Goal: Task Accomplishment & Management: Complete application form

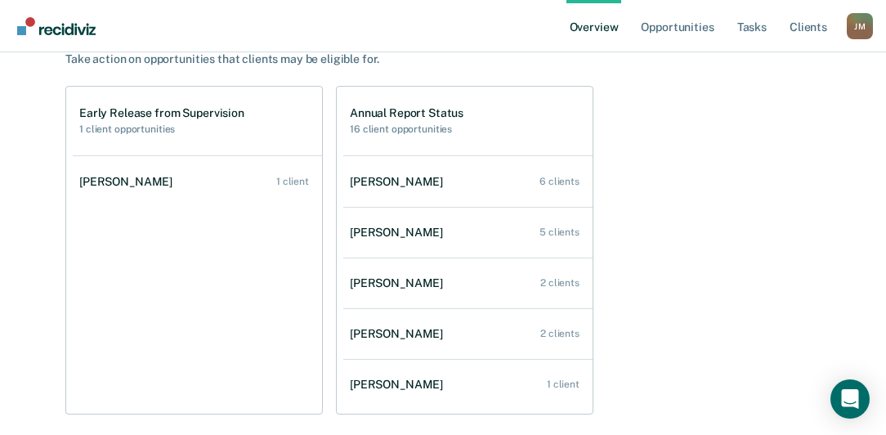
scroll to position [186, 0]
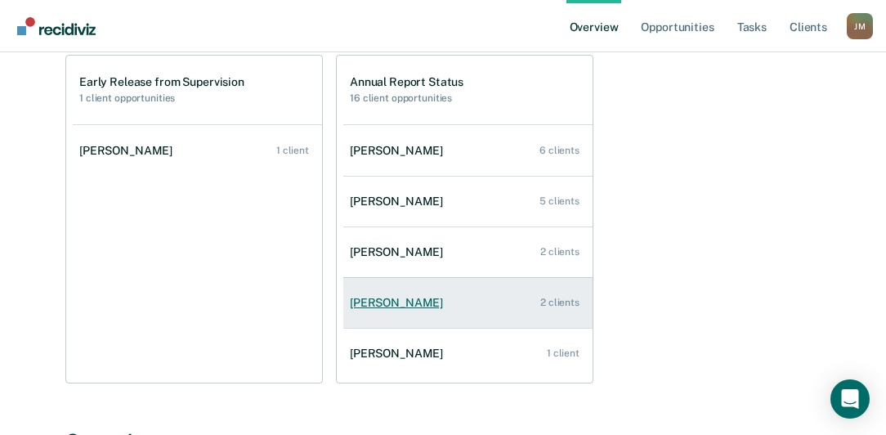
click at [383, 299] on div "[PERSON_NAME]" at bounding box center [400, 303] width 100 height 14
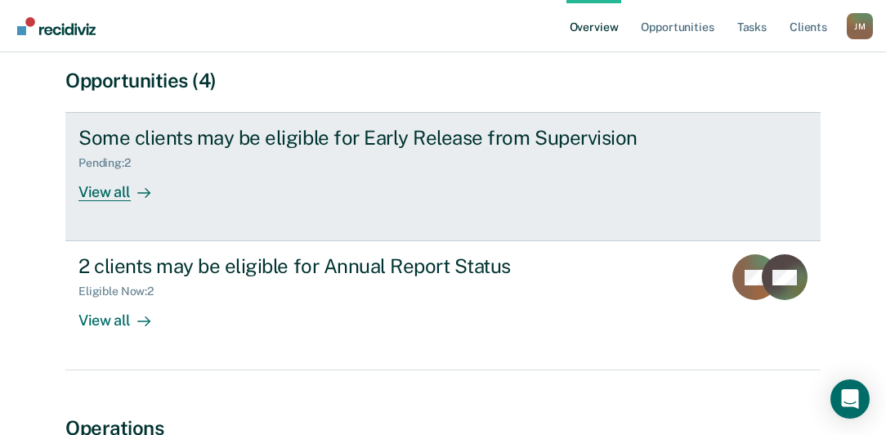
scroll to position [186, 0]
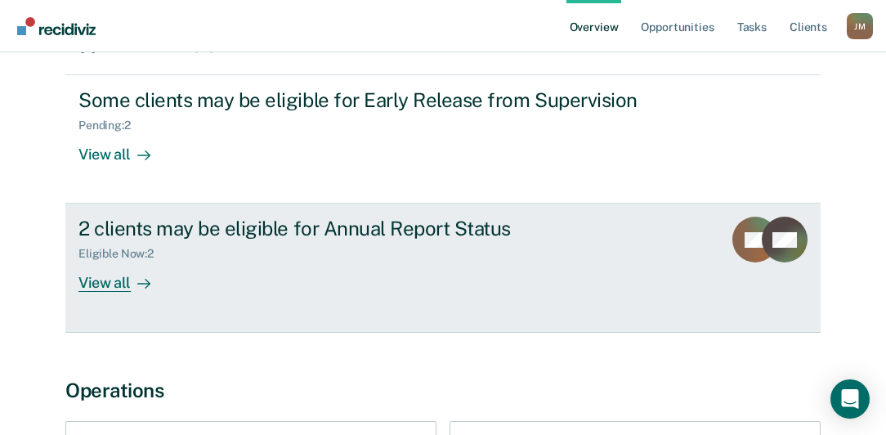
click at [118, 253] on div "Eligible Now : 2" at bounding box center [122, 254] width 88 height 14
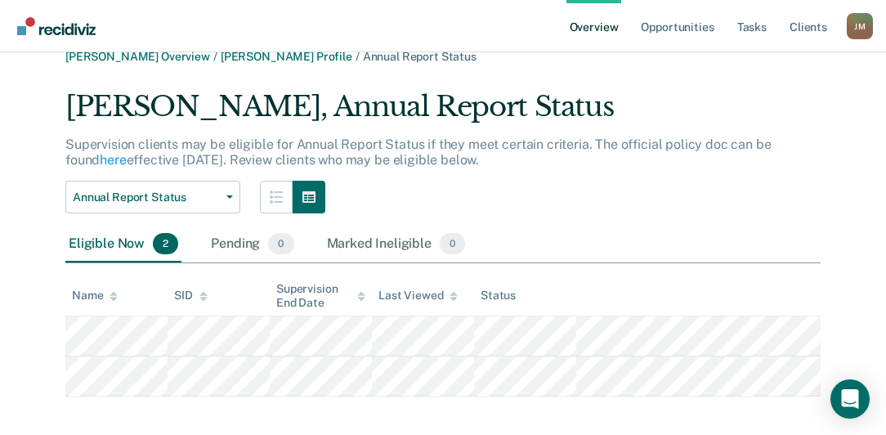
scroll to position [34, 0]
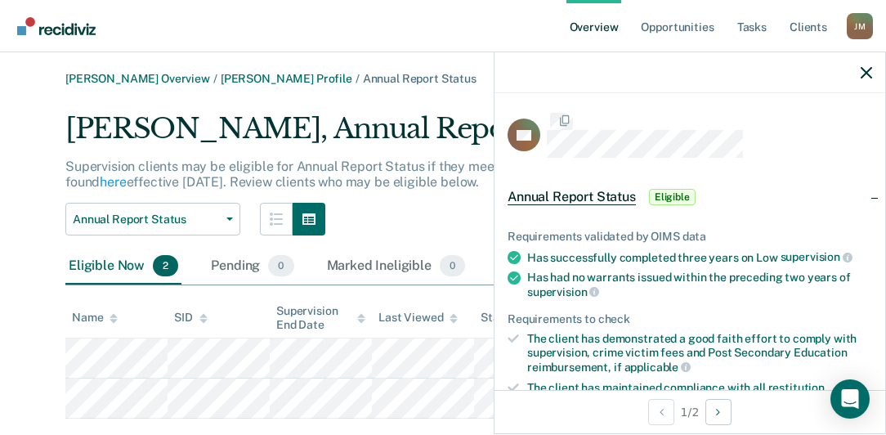
scroll to position [34, 0]
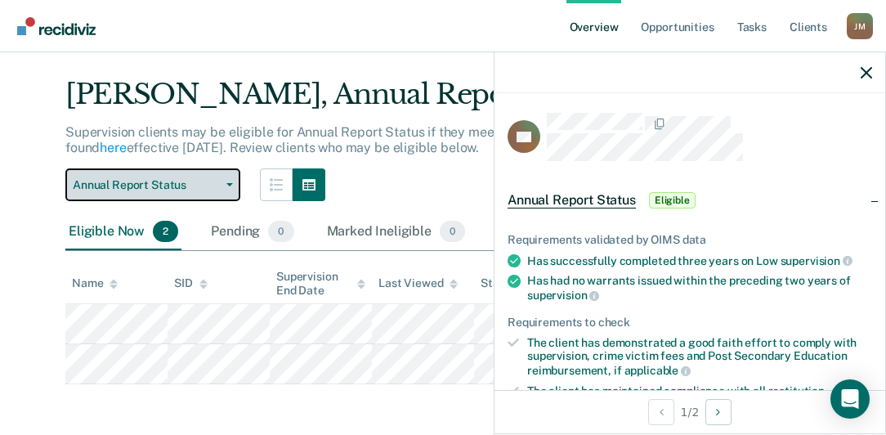
click at [228, 181] on button "Annual Report Status" at bounding box center [152, 184] width 175 height 33
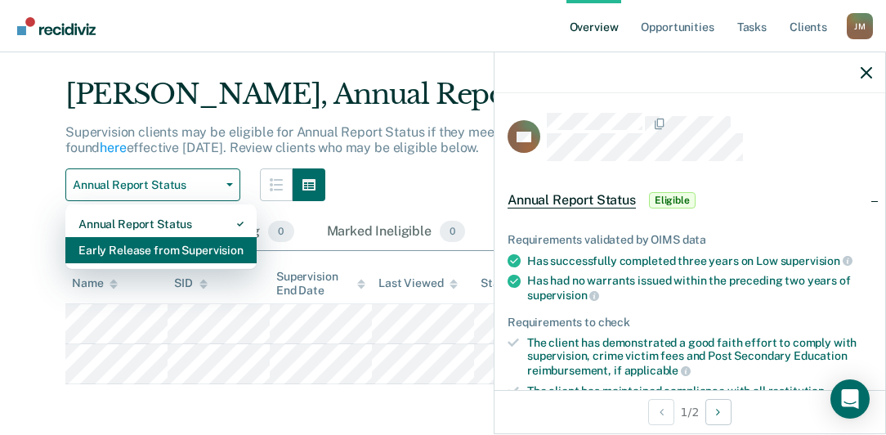
click at [114, 249] on div "Early Release from Supervision" at bounding box center [160, 250] width 165 height 26
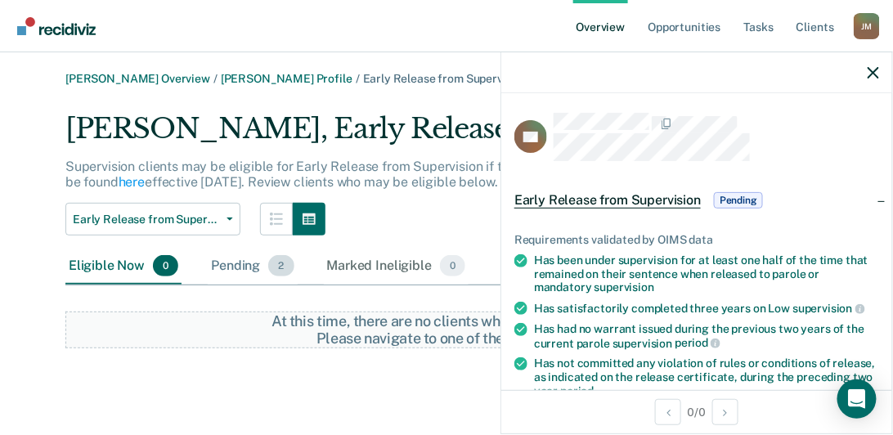
click at [225, 267] on div "Pending 2" at bounding box center [252, 267] width 89 height 36
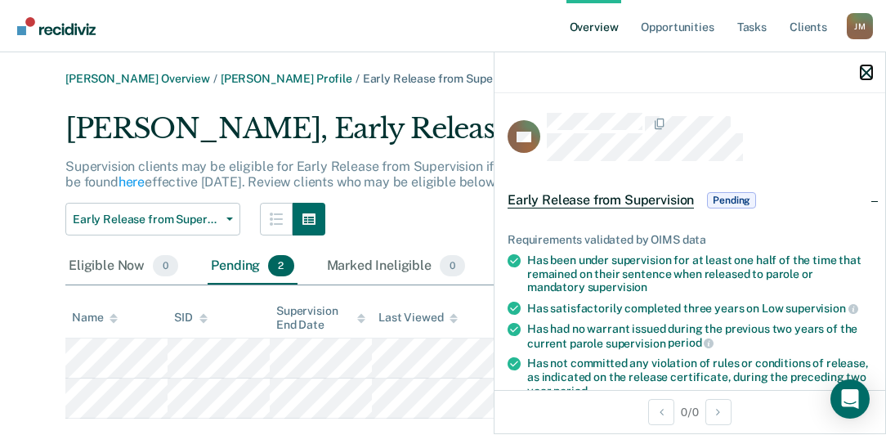
click at [867, 69] on icon "button" at bounding box center [866, 72] width 11 height 11
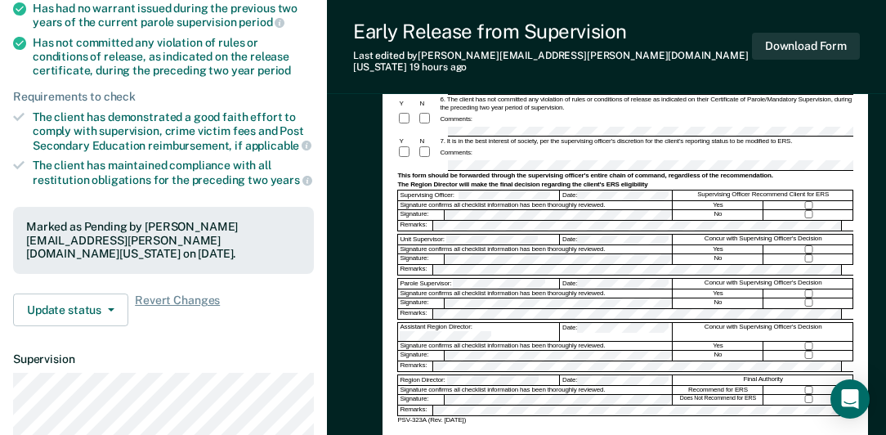
scroll to position [327, 0]
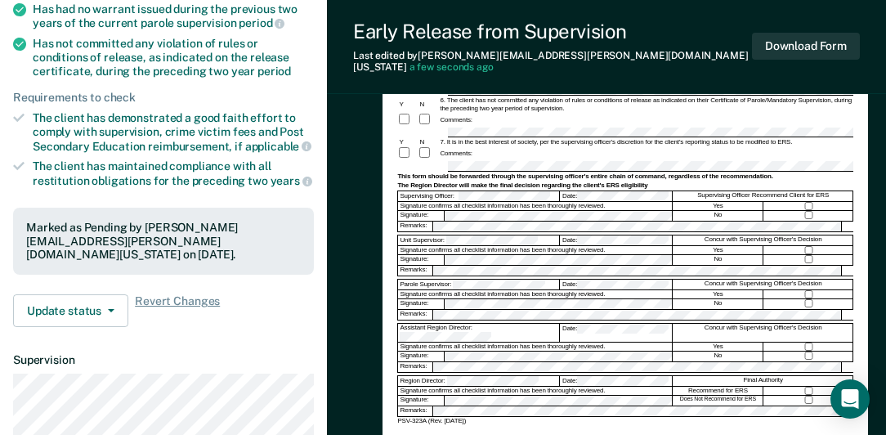
click at [477, 363] on form "Early Release from Supervision (ERS) Checklist, Recommendation, and Determinati…" at bounding box center [625, 131] width 456 height 590
click at [792, 34] on button "Download Form" at bounding box center [806, 46] width 108 height 27
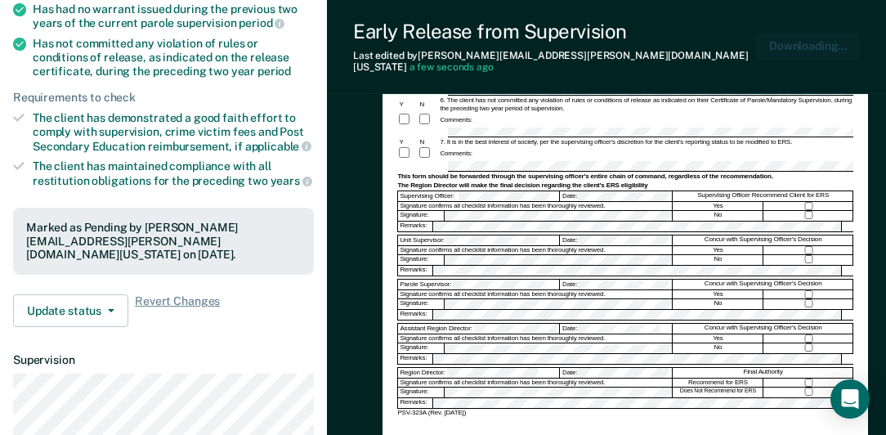
scroll to position [0, 0]
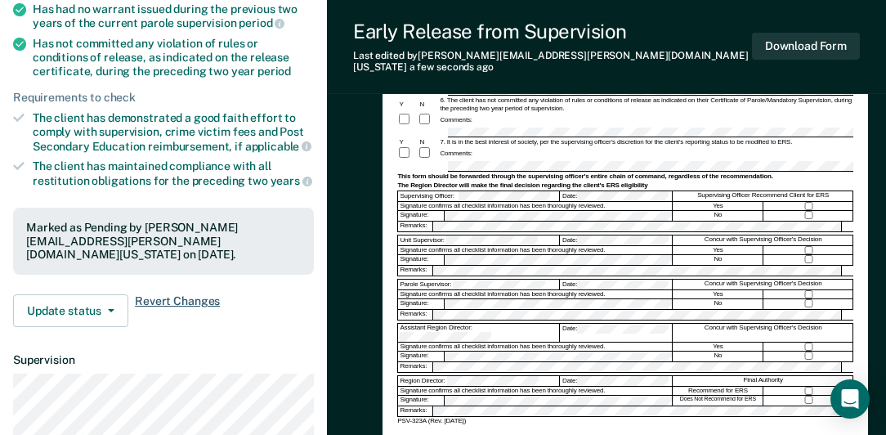
click at [161, 294] on span "Revert Changes" at bounding box center [177, 310] width 85 height 33
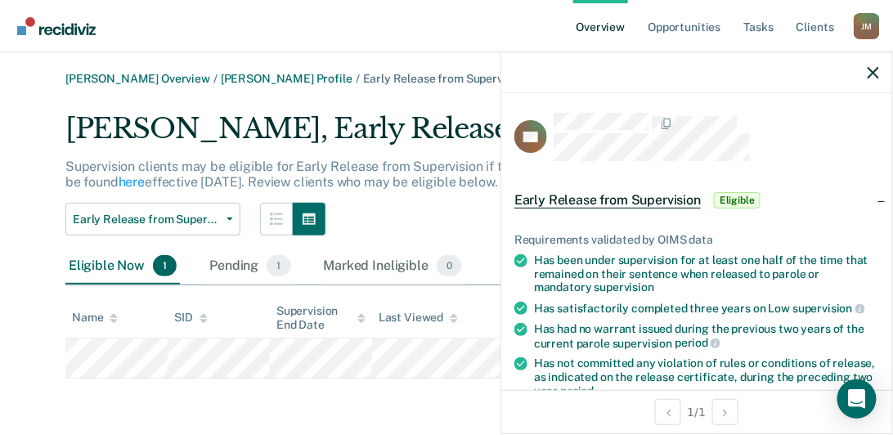
click at [103, 262] on div "Eligible Now 1" at bounding box center [122, 267] width 114 height 36
click at [876, 70] on icon "button" at bounding box center [872, 72] width 11 height 11
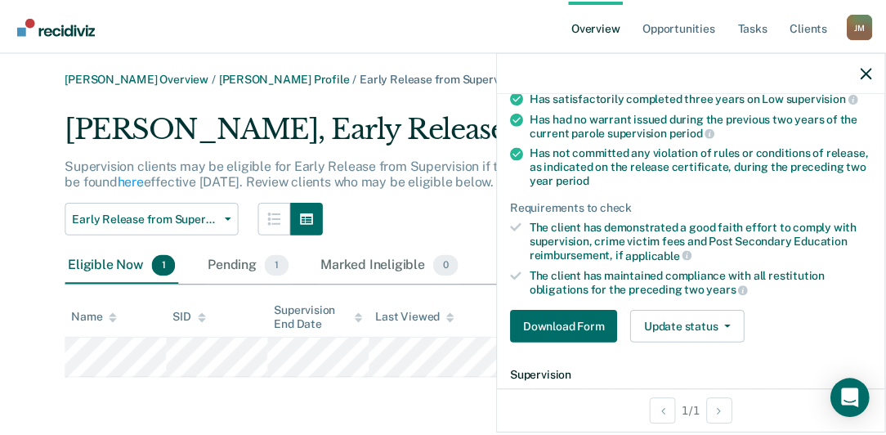
scroll to position [233, 0]
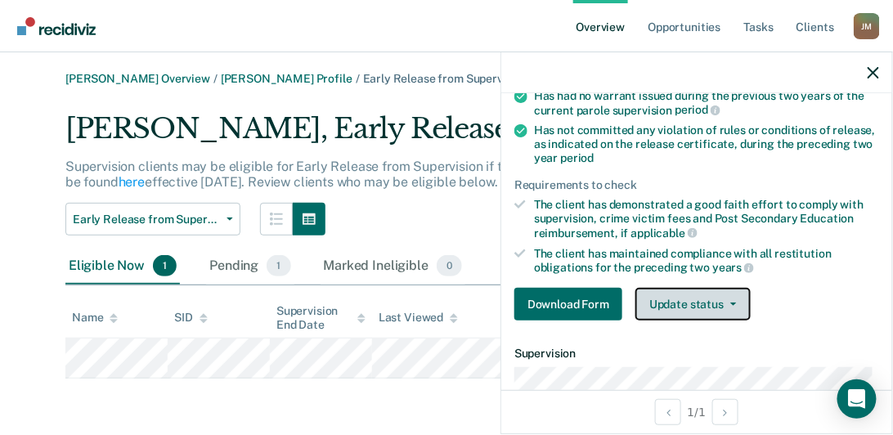
click at [682, 302] on button "Update status" at bounding box center [692, 304] width 115 height 33
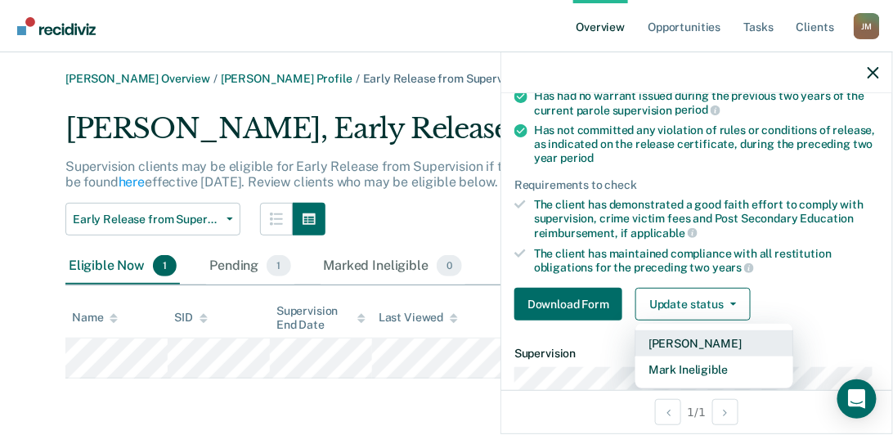
click at [678, 337] on button "[PERSON_NAME]" at bounding box center [714, 343] width 158 height 26
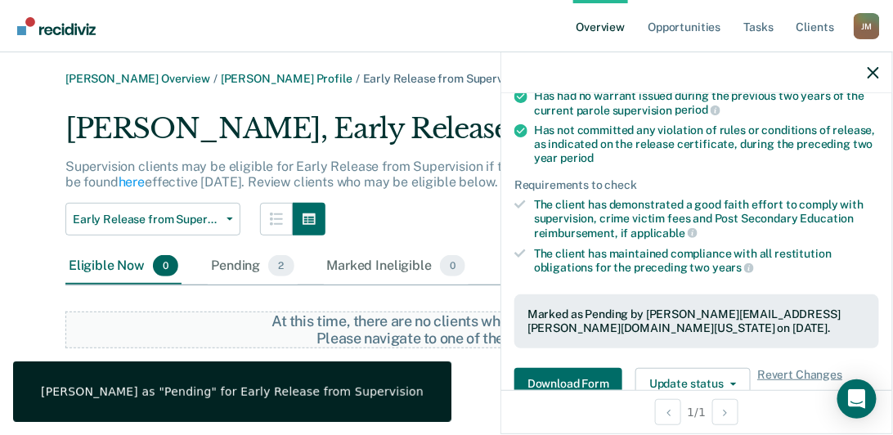
click at [37, 287] on div "Jeremy Mcclain Overview / Wesley Pryor Profile / Early Release from Supervision…" at bounding box center [446, 210] width 853 height 276
click at [872, 72] on icon "button" at bounding box center [872, 72] width 11 height 11
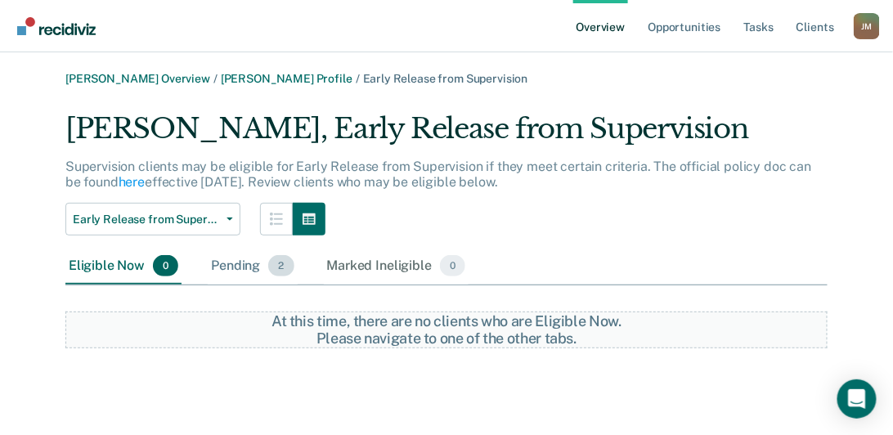
click at [240, 267] on div "Pending 2" at bounding box center [252, 267] width 89 height 36
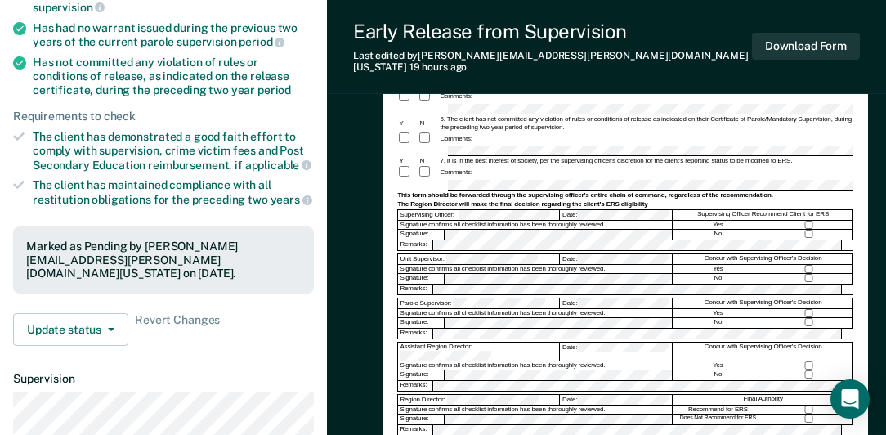
scroll to position [327, 0]
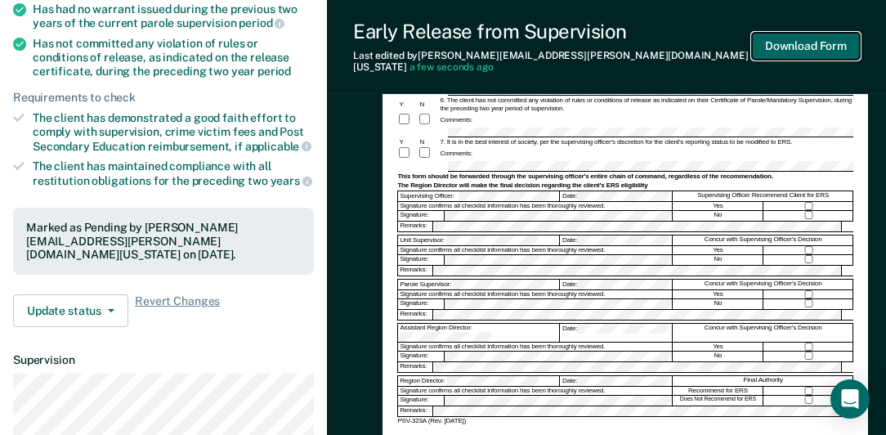
click at [795, 44] on button "Download Form" at bounding box center [806, 46] width 108 height 27
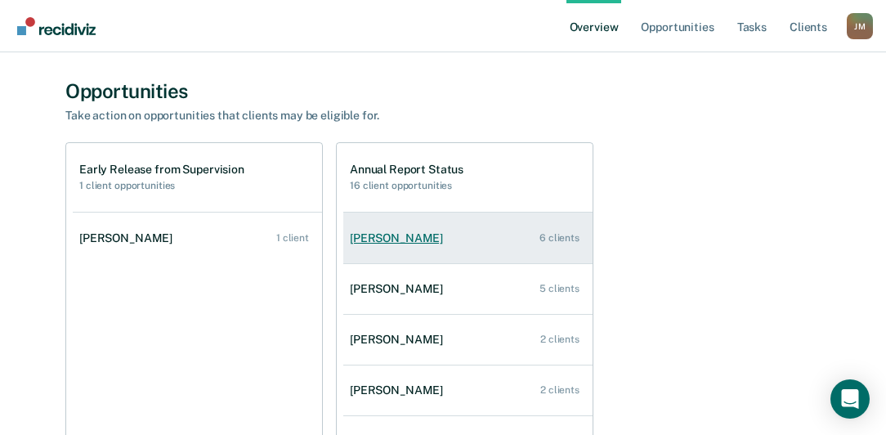
scroll to position [140, 0]
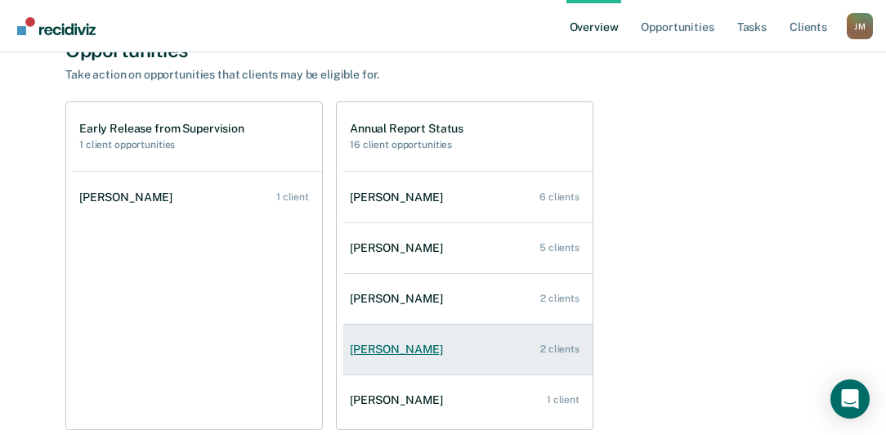
click at [381, 352] on div "[PERSON_NAME]" at bounding box center [400, 350] width 100 height 14
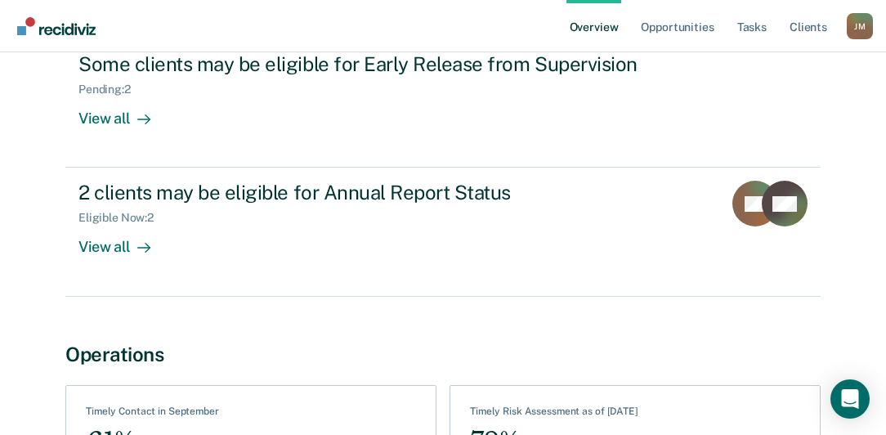
scroll to position [175, 0]
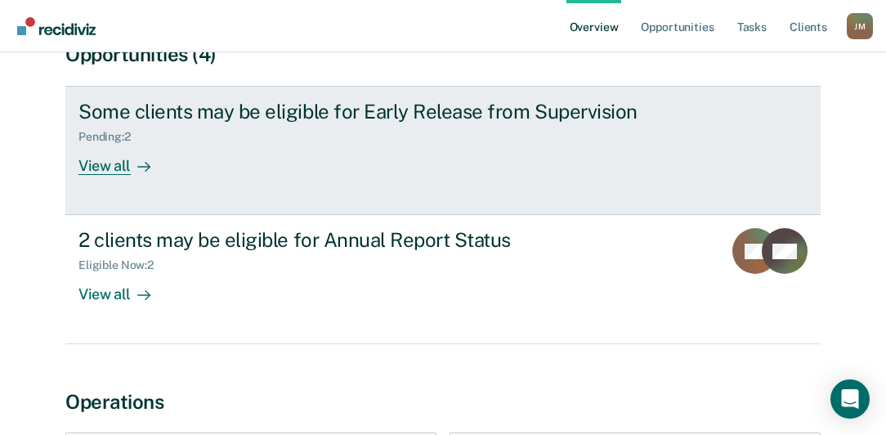
click at [110, 177] on link "Some clients may be eligible for Early Release from Supervision Pending : 2 Vie…" at bounding box center [442, 150] width 755 height 129
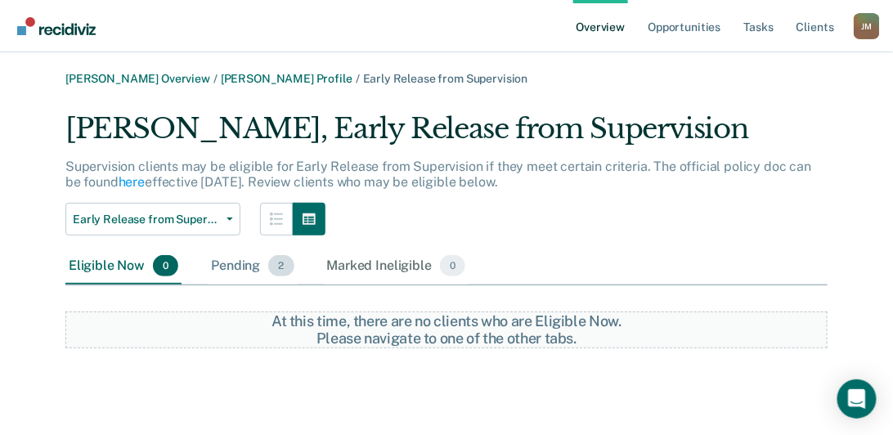
click at [252, 266] on div "Pending 2" at bounding box center [252, 267] width 89 height 36
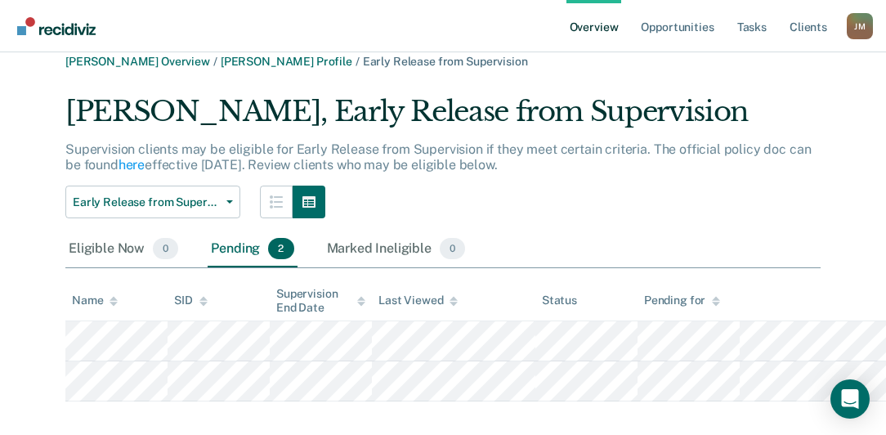
scroll to position [34, 0]
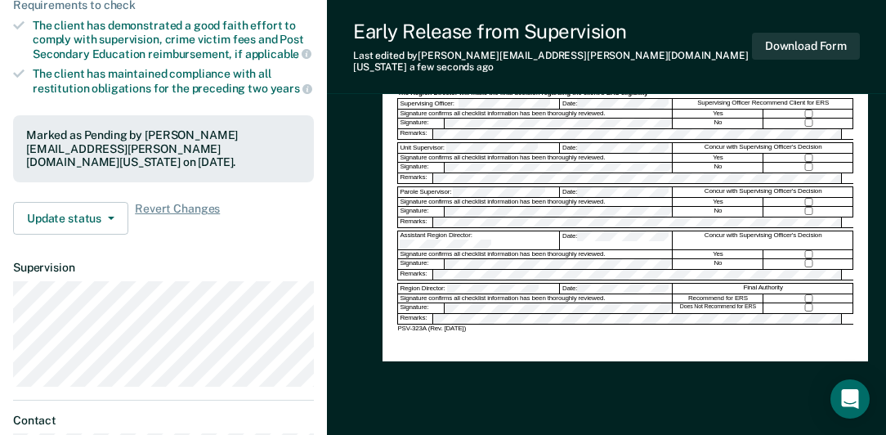
scroll to position [374, 0]
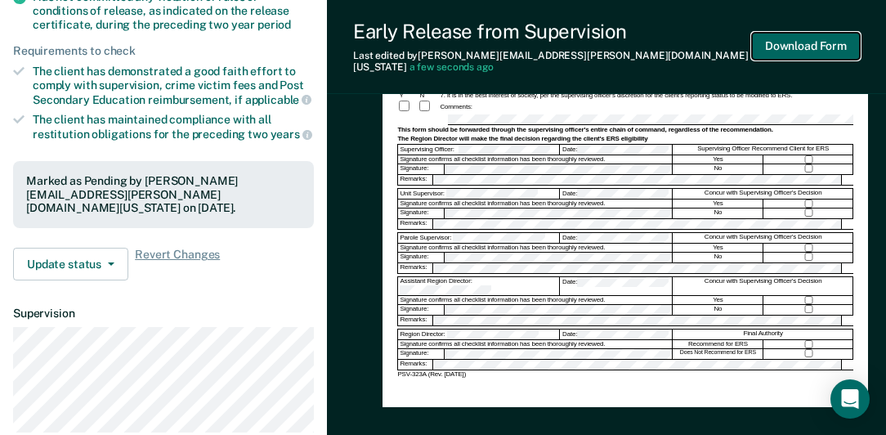
click at [804, 47] on button "Download Form" at bounding box center [806, 46] width 108 height 27
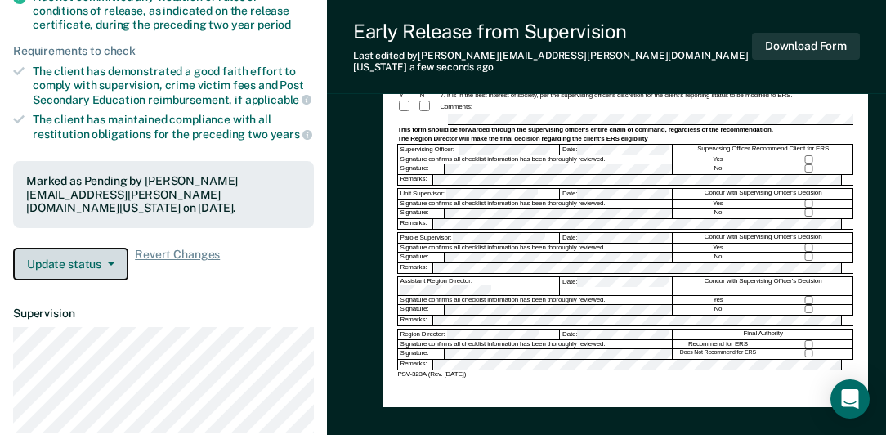
click at [105, 262] on span "button" at bounding box center [107, 263] width 13 height 3
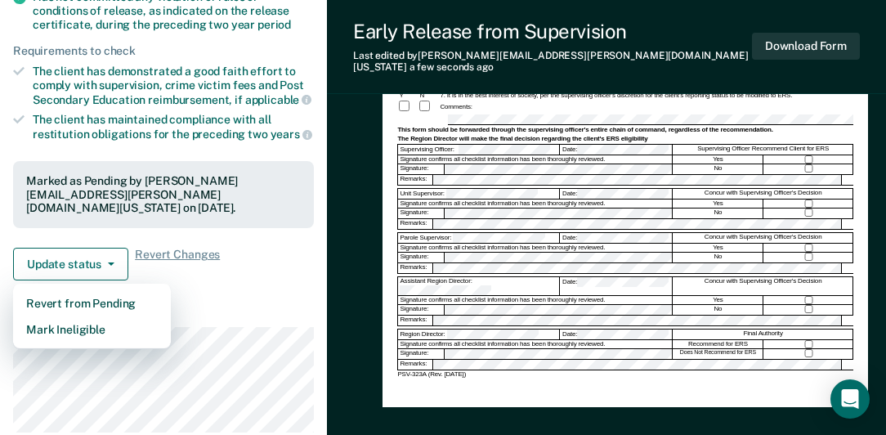
click at [222, 279] on article "BW Early Release from Supervision Pending Requirements validated by OIMS data H…" at bounding box center [163, 121] width 301 height 777
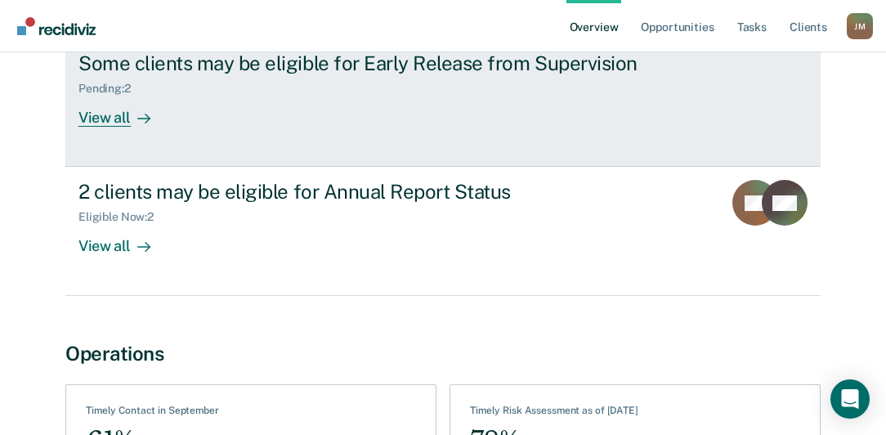
scroll to position [233, 0]
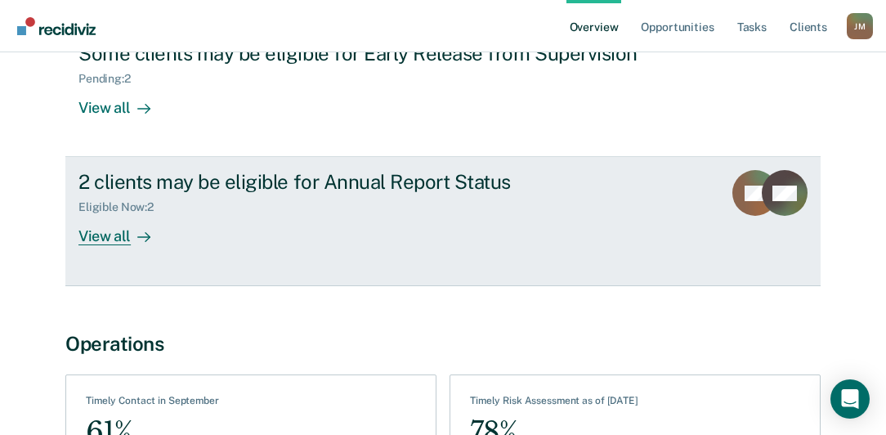
click at [143, 187] on div "2 clients may be eligible for Annual Report Status" at bounding box center [365, 182] width 574 height 24
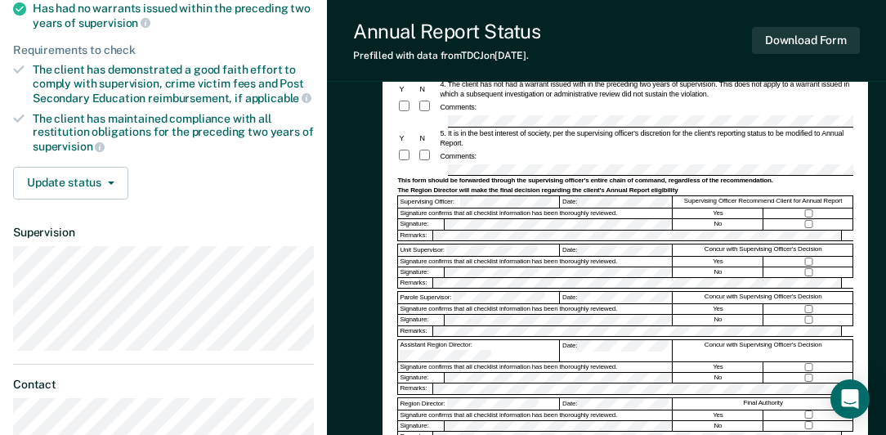
scroll to position [47, 0]
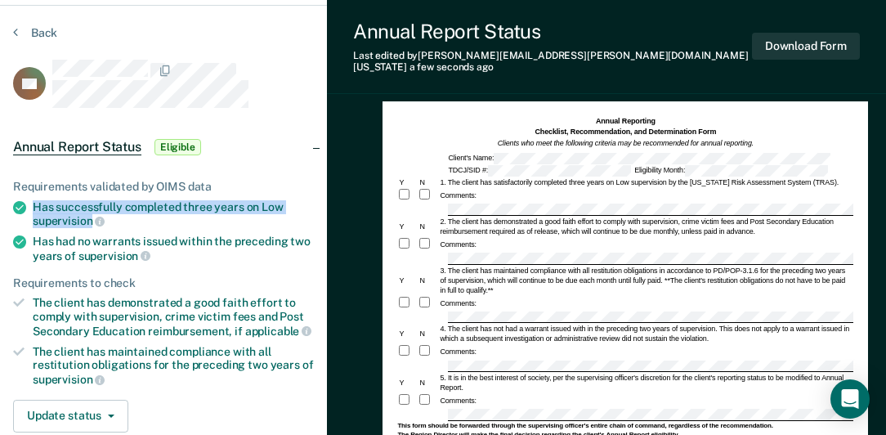
drag, startPoint x: 34, startPoint y: 199, endPoint x: 90, endPoint y: 219, distance: 59.7
click at [90, 219] on div "Has successfully completed three years on Low supervision" at bounding box center [173, 214] width 281 height 28
copy div "Has successfully completed three years on Low supervision"
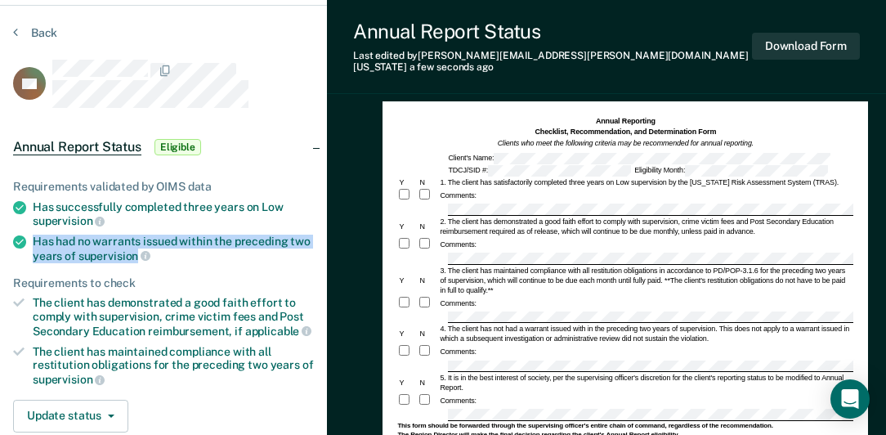
drag, startPoint x: 35, startPoint y: 238, endPoint x: 138, endPoint y: 254, distance: 104.3
click at [138, 254] on div "Has had no warrants issued within the preceding two years of supervision" at bounding box center [173, 249] width 281 height 28
drag, startPoint x: 138, startPoint y: 254, endPoint x: 131, endPoint y: 247, distance: 10.4
copy div "Has had no warrants issued within the preceding two years of supervision"
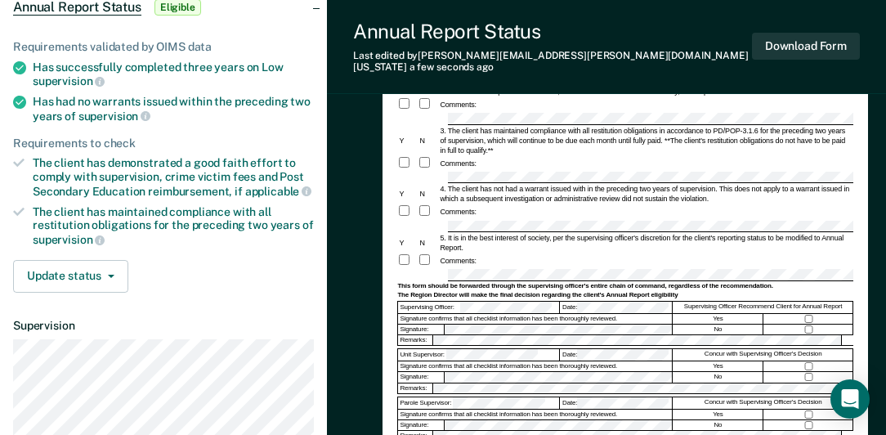
scroll to position [374, 0]
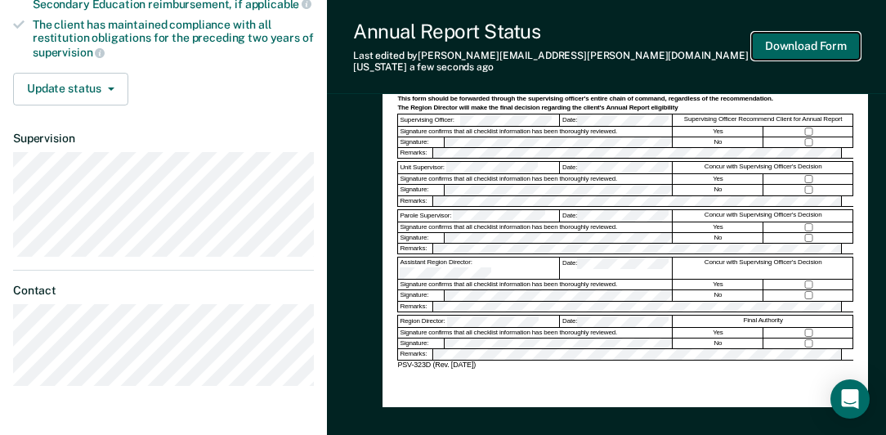
click at [795, 41] on button "Download Form" at bounding box center [806, 46] width 108 height 27
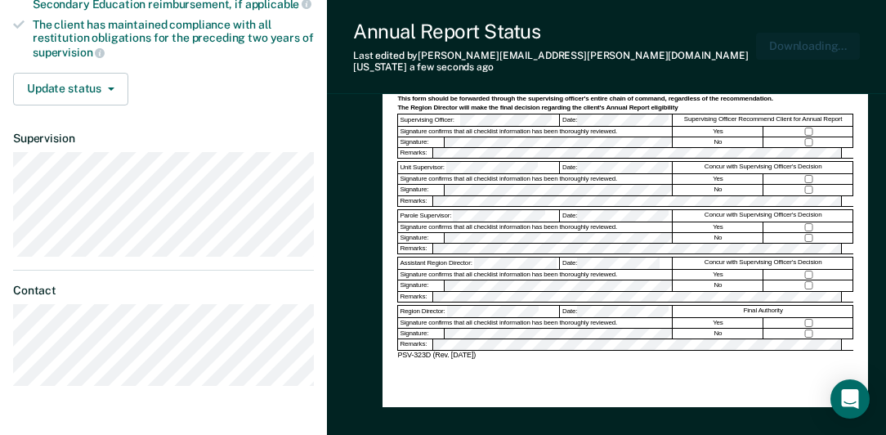
scroll to position [0, 0]
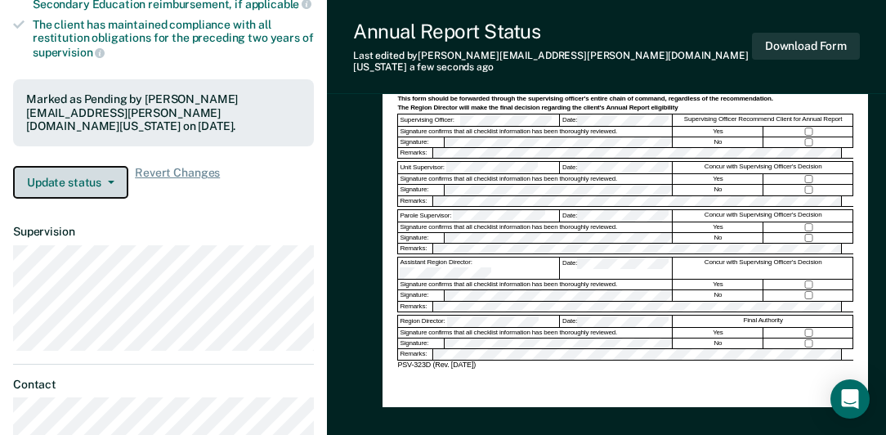
click at [112, 166] on button "Update status" at bounding box center [70, 182] width 115 height 33
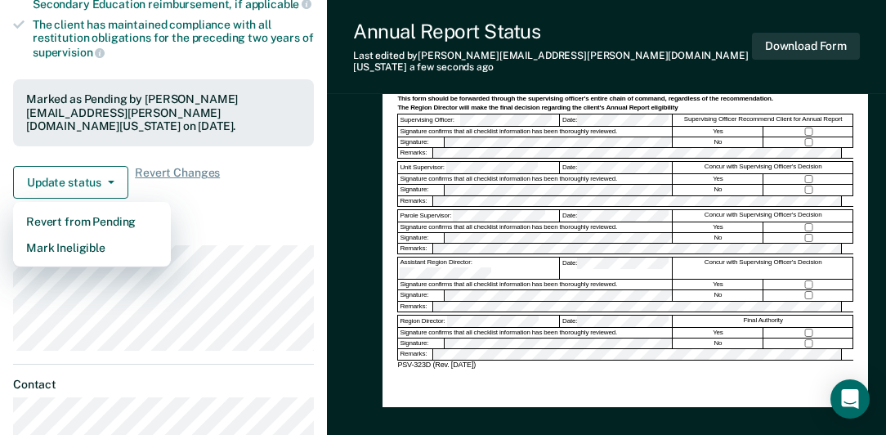
click at [270, 196] on article "CD Annual Report Status Pending Requirements validated by OIMS data Has success…" at bounding box center [163, 106] width 301 height 747
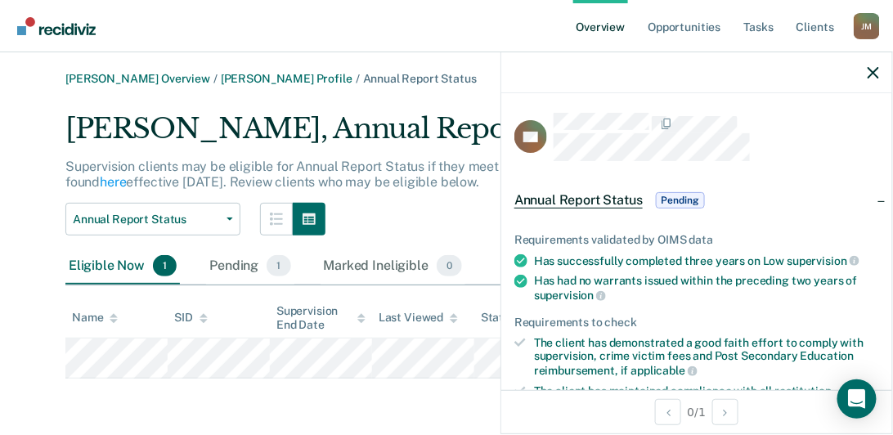
click at [113, 270] on div "Eligible Now 1" at bounding box center [122, 267] width 114 height 36
click at [874, 76] on icon "button" at bounding box center [872, 72] width 11 height 11
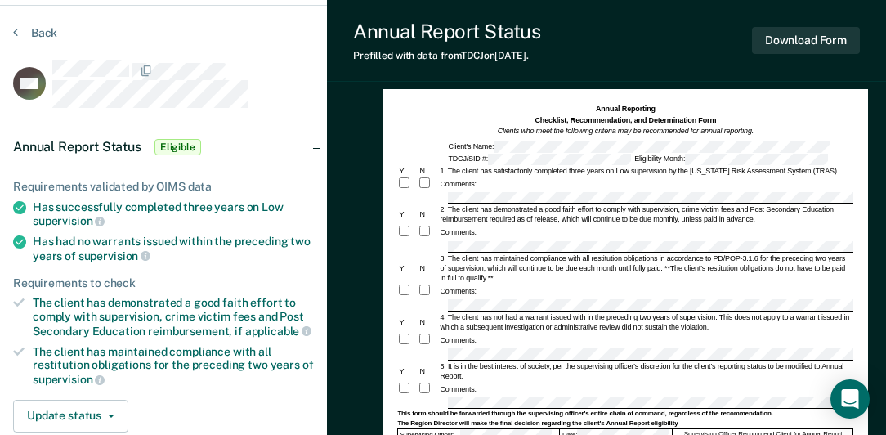
scroll to position [93, 0]
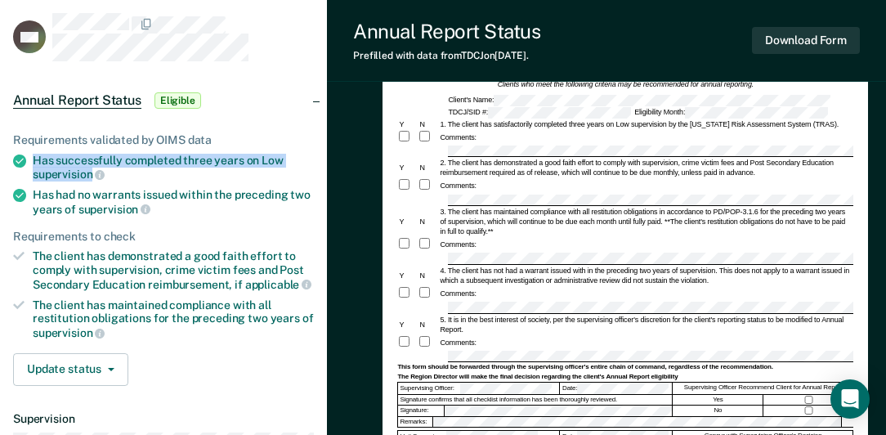
drag, startPoint x: 34, startPoint y: 156, endPoint x: 90, endPoint y: 174, distance: 59.2
click at [90, 174] on div "Has successfully completed three years on Low supervision" at bounding box center [173, 168] width 281 height 28
drag, startPoint x: 90, startPoint y: 174, endPoint x: 77, endPoint y: 168, distance: 14.6
copy div "Has successfully completed three years on Low supervision"
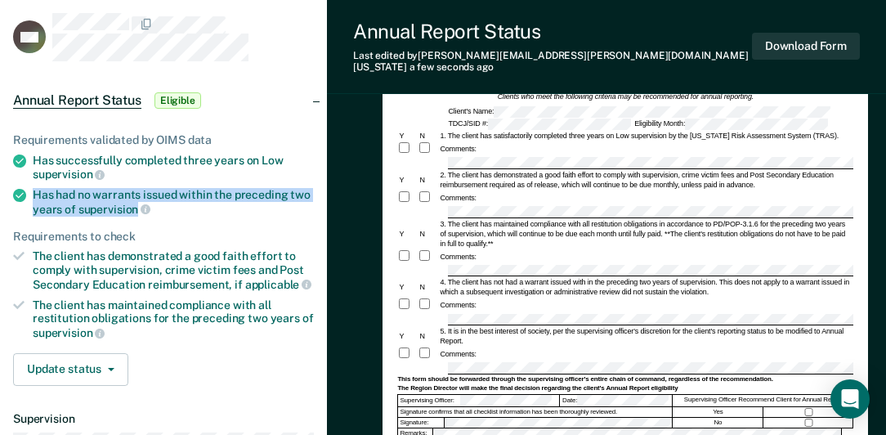
drag, startPoint x: 34, startPoint y: 190, endPoint x: 135, endPoint y: 205, distance: 102.6
click at [135, 205] on div "Has had no warrants issued within the preceding two years of supervision" at bounding box center [173, 202] width 281 height 28
drag, startPoint x: 135, startPoint y: 205, endPoint x: 125, endPoint y: 202, distance: 10.3
copy div "Has had no warrants issued within the preceding two years of supervision"
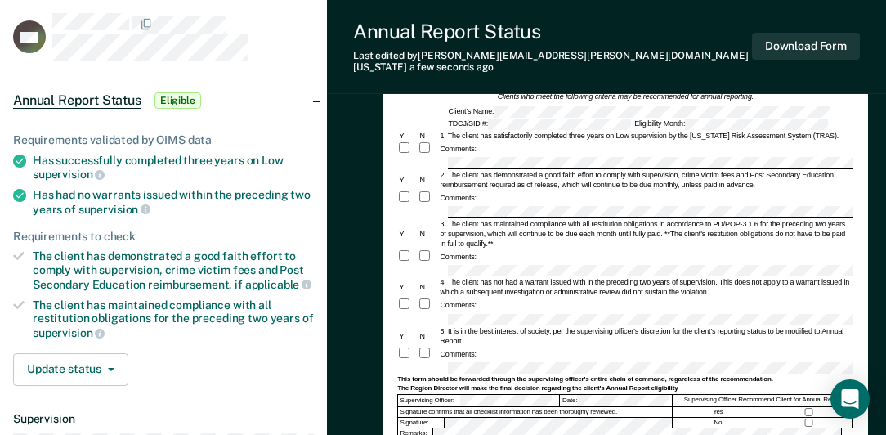
click at [508, 298] on div "Comments:" at bounding box center [625, 305] width 456 height 15
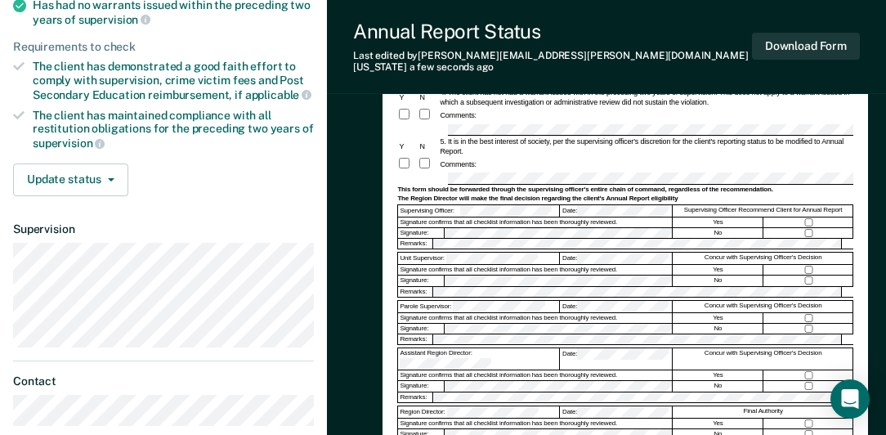
scroll to position [280, 0]
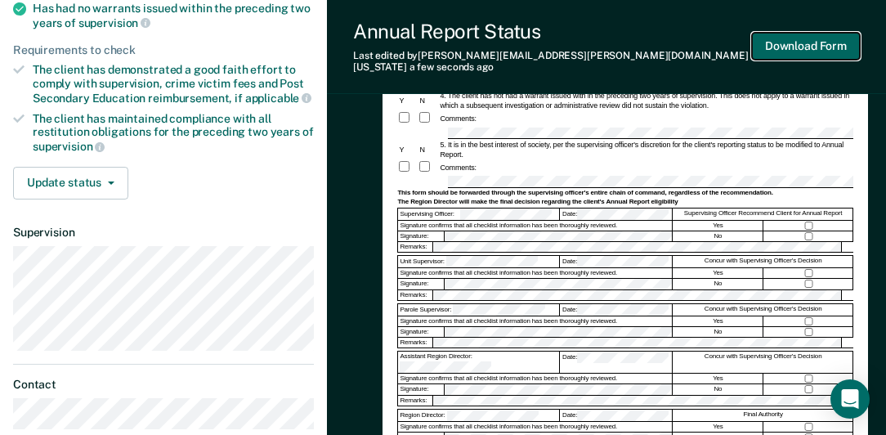
click at [817, 39] on button "Download Form" at bounding box center [806, 46] width 108 height 27
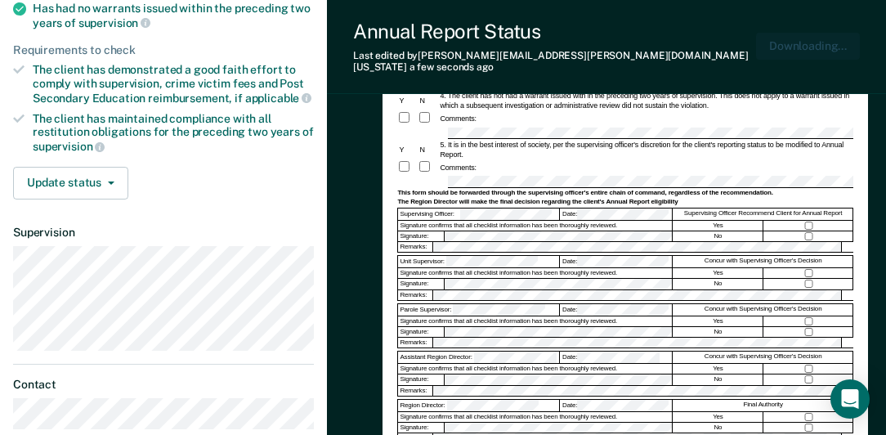
scroll to position [0, 0]
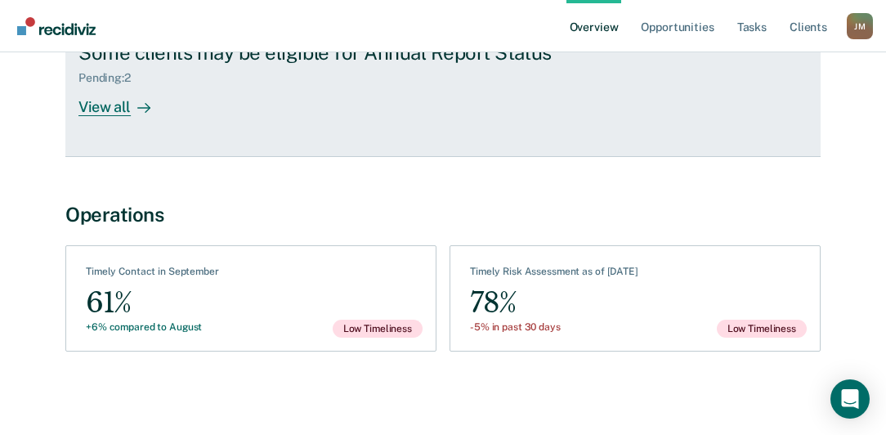
scroll to position [82, 0]
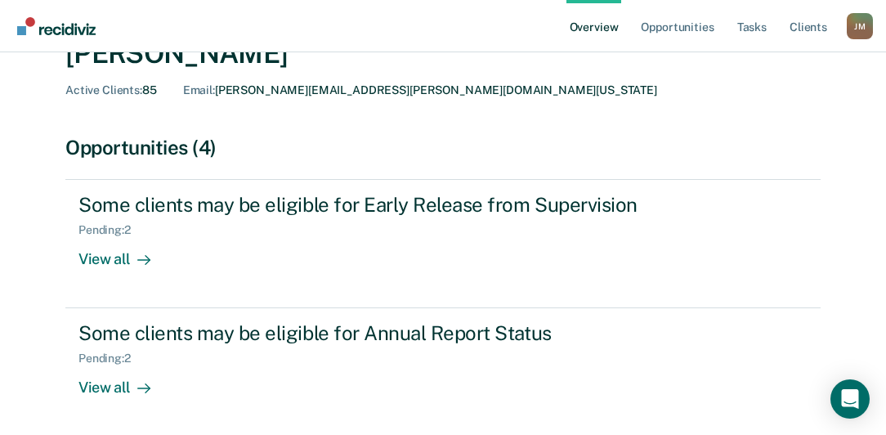
click at [593, 28] on link "Overview" at bounding box center [595, 26] width 56 height 52
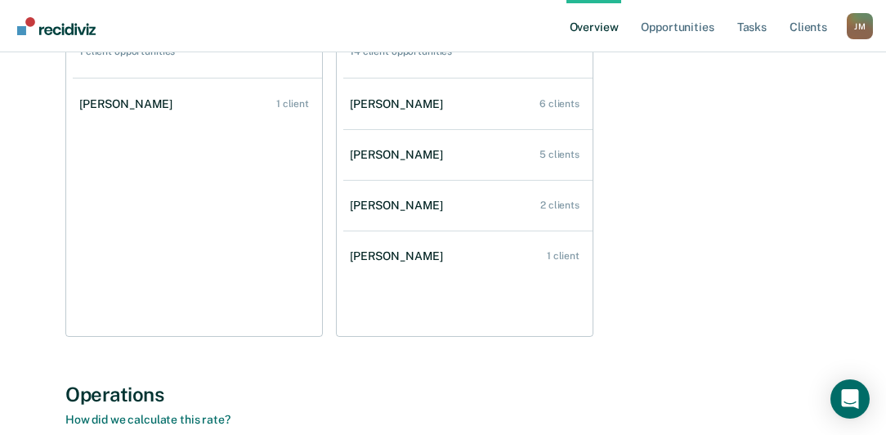
scroll to position [186, 0]
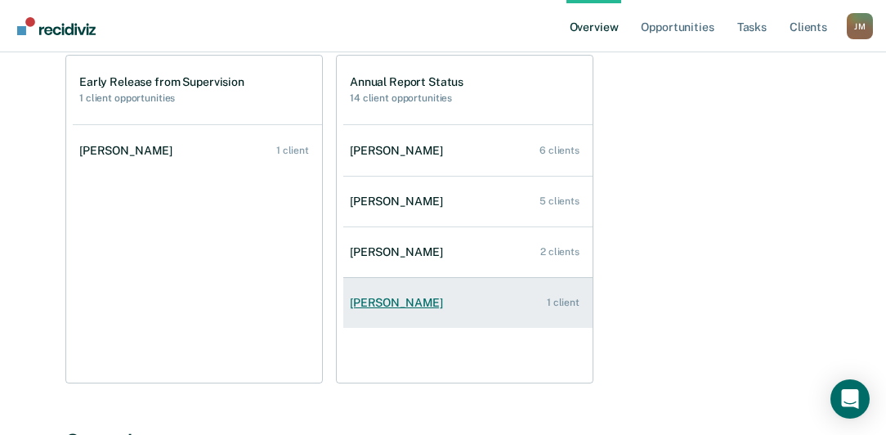
click at [419, 297] on div "[PERSON_NAME]" at bounding box center [400, 303] width 100 height 14
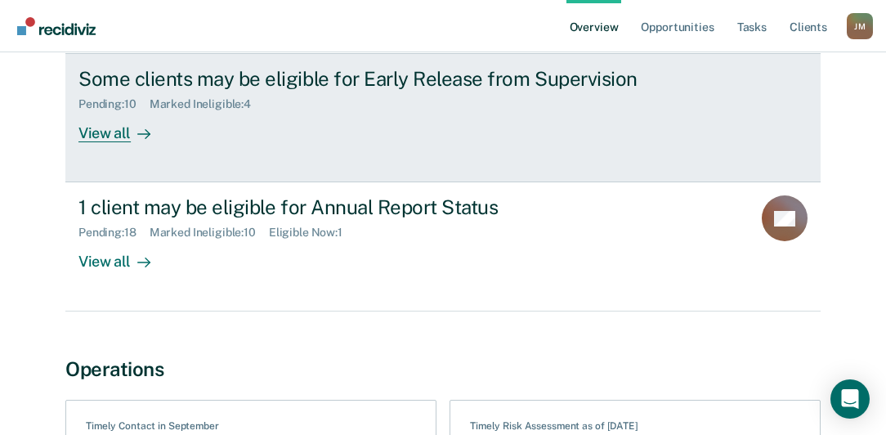
scroll to position [233, 0]
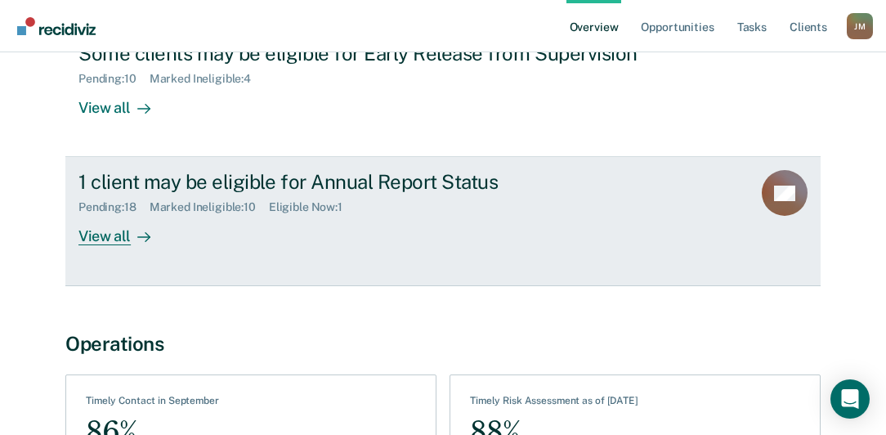
click at [155, 197] on div "Pending : 18 Marked Ineligible : 10 Eligible Now : 1" at bounding box center [365, 204] width 574 height 20
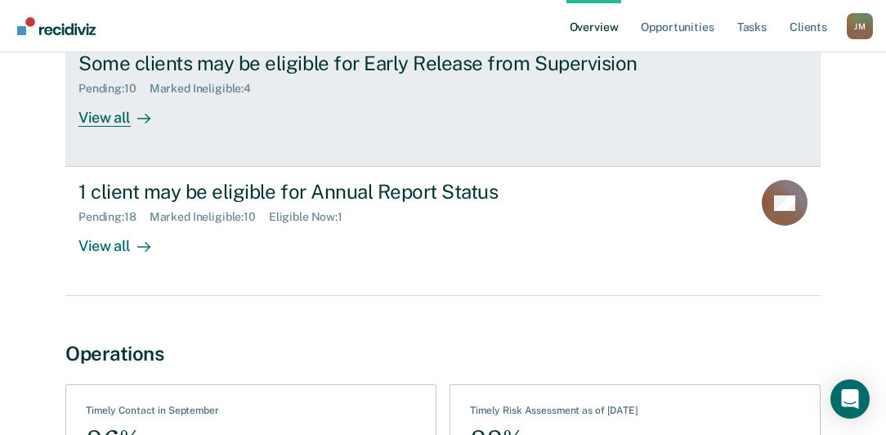
scroll to position [233, 0]
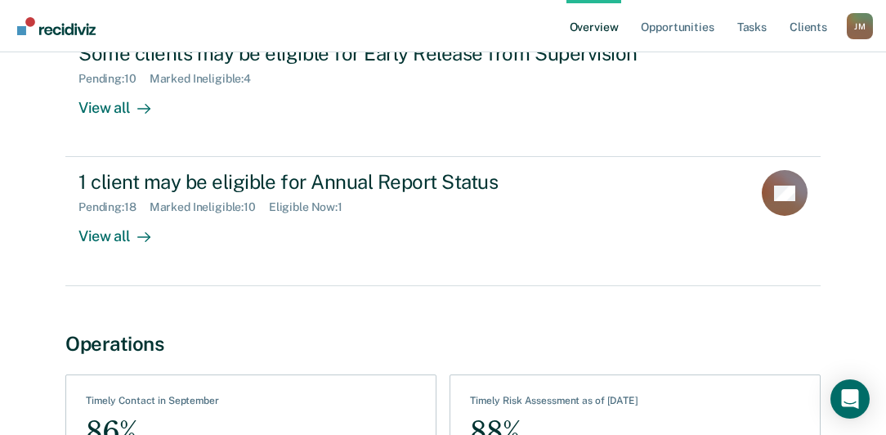
drag, startPoint x: 208, startPoint y: 433, endPoint x: 325, endPoint y: 410, distance: 118.5
click at [325, 410] on div "See Clients Timely Contact in September 86% -8% compared to August" at bounding box center [250, 427] width 371 height 106
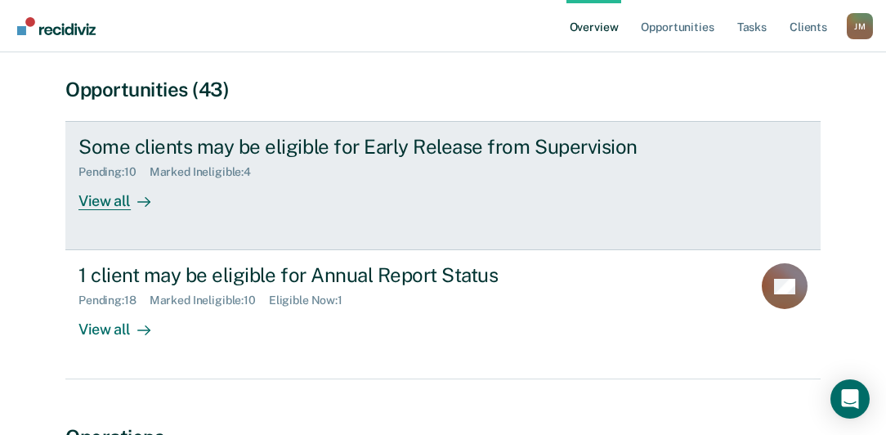
scroll to position [0, 0]
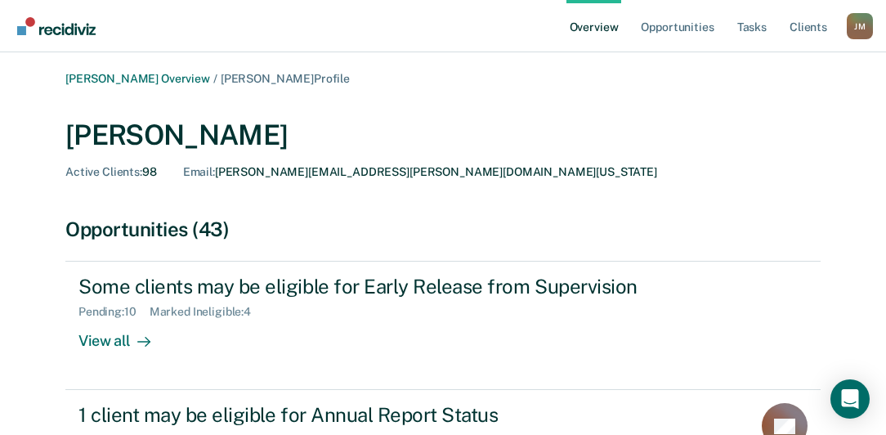
scroll to position [186, 0]
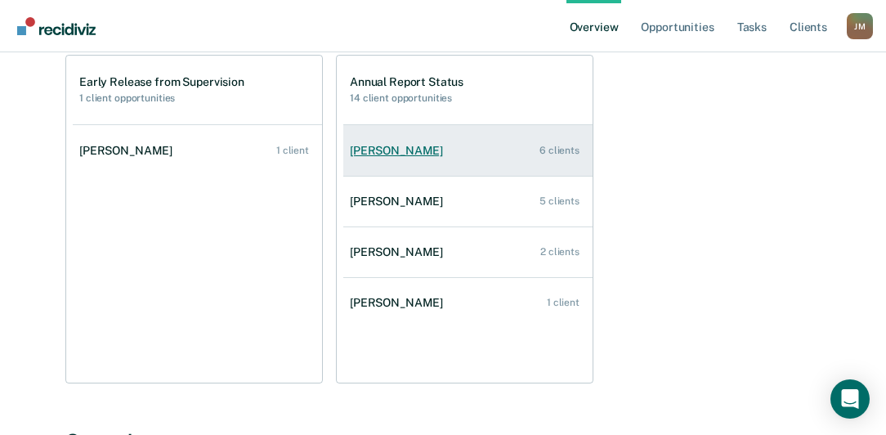
click at [378, 146] on div "[PERSON_NAME]" at bounding box center [400, 151] width 100 height 14
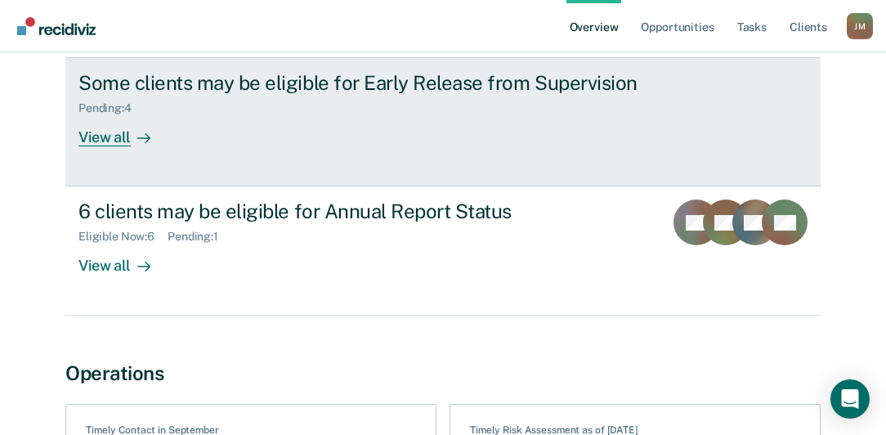
scroll to position [233, 0]
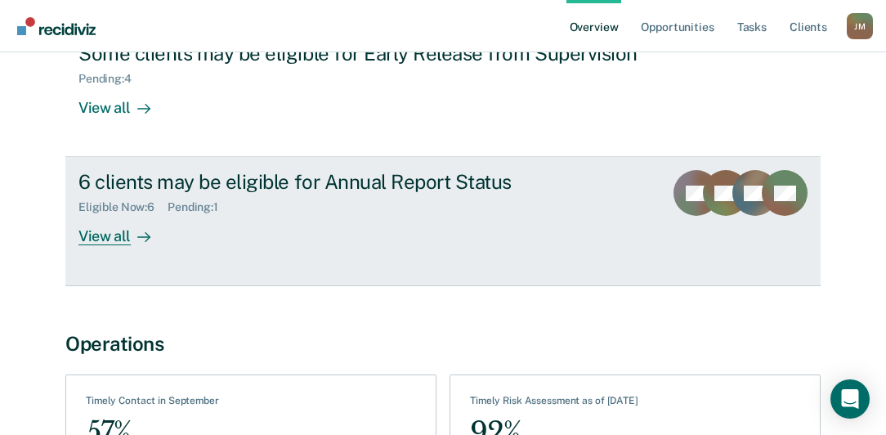
click at [177, 190] on div "6 clients may be eligible for Annual Report Status" at bounding box center [364, 182] width 572 height 24
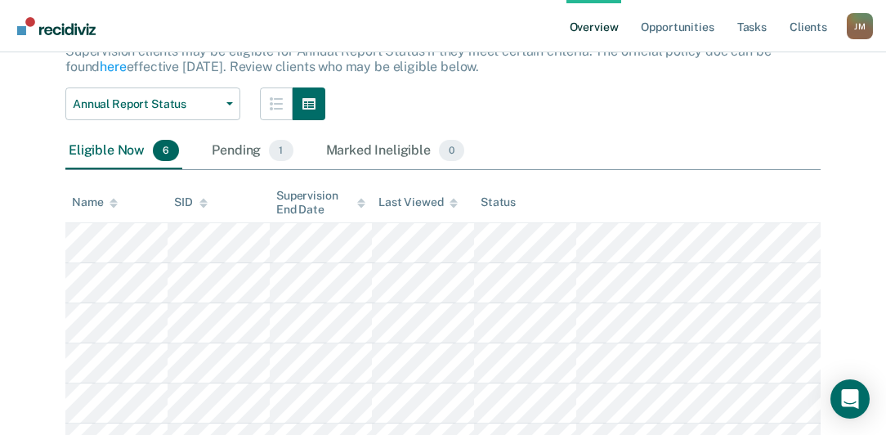
scroll to position [186, 0]
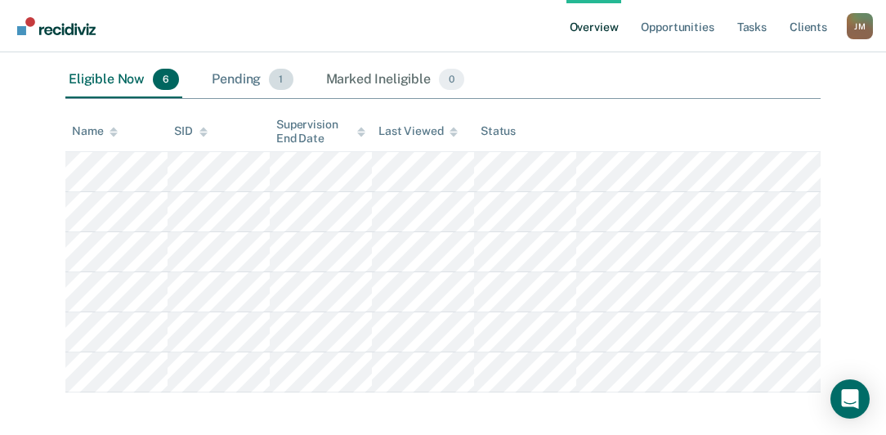
click at [230, 76] on div "Pending 1" at bounding box center [251, 80] width 87 height 36
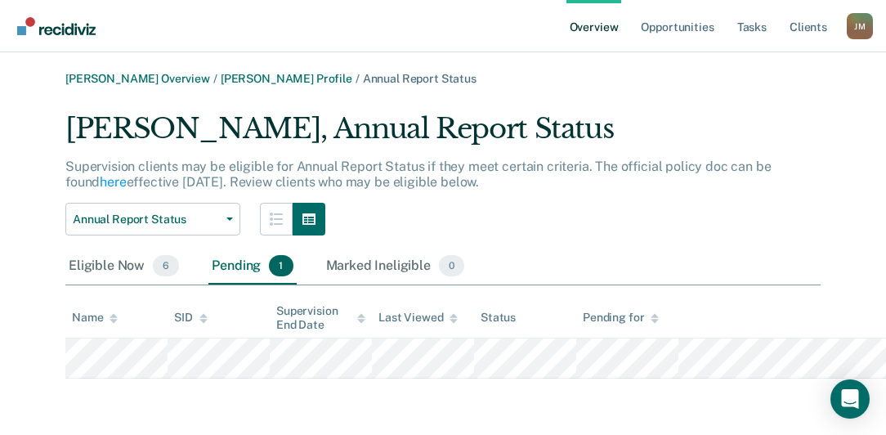
scroll to position [0, 0]
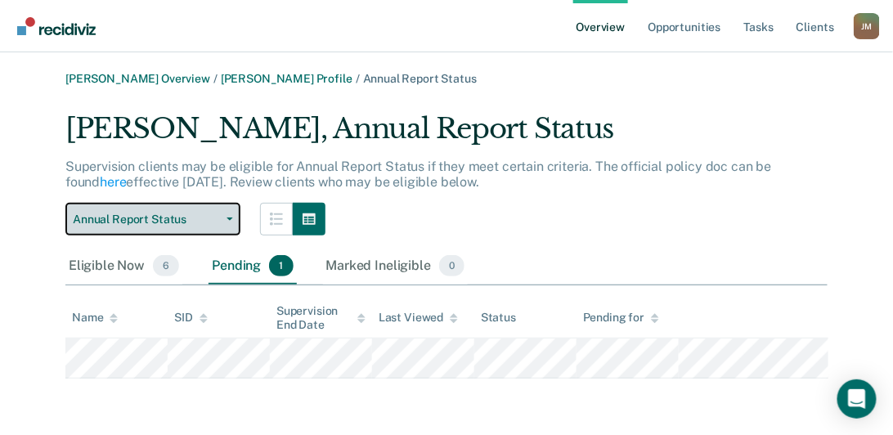
click at [141, 226] on button "Annual Report Status" at bounding box center [152, 219] width 175 height 33
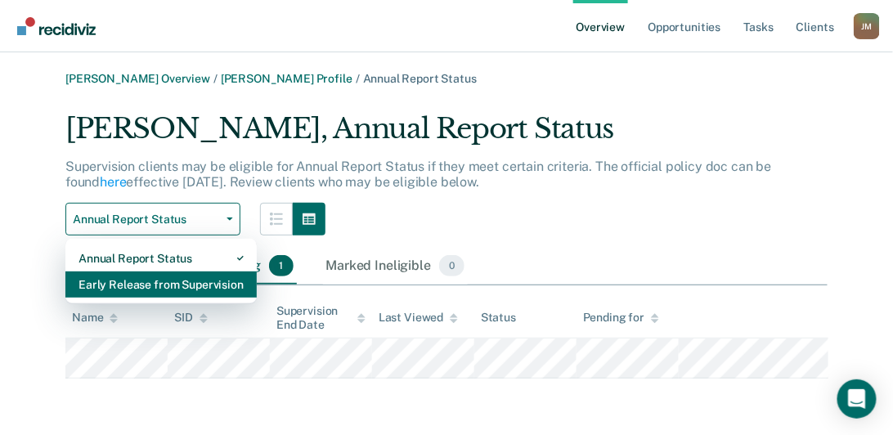
click at [120, 283] on div "Early Release from Supervision" at bounding box center [160, 284] width 165 height 26
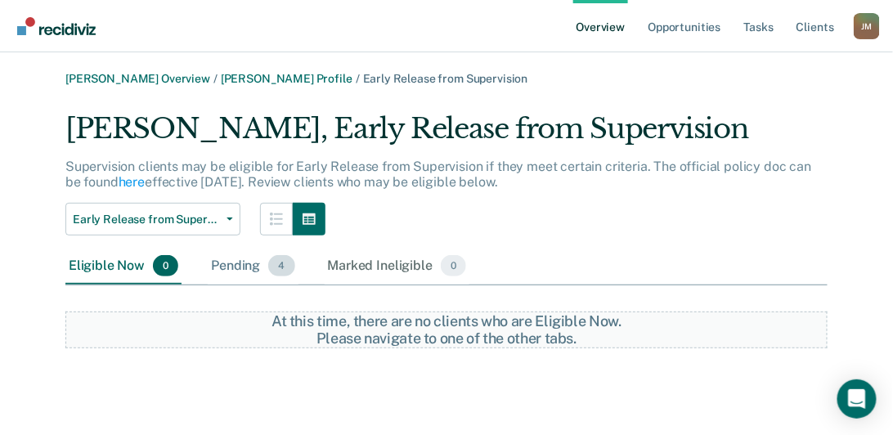
click at [237, 267] on div "Pending 4" at bounding box center [253, 267] width 90 height 36
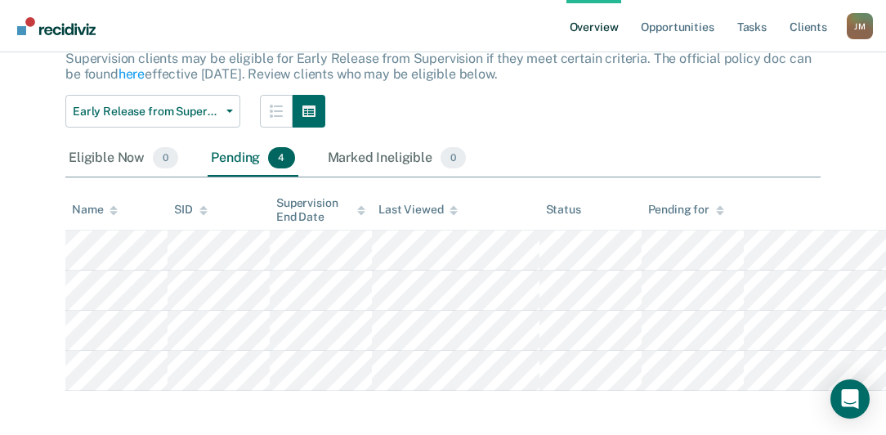
scroll to position [114, 0]
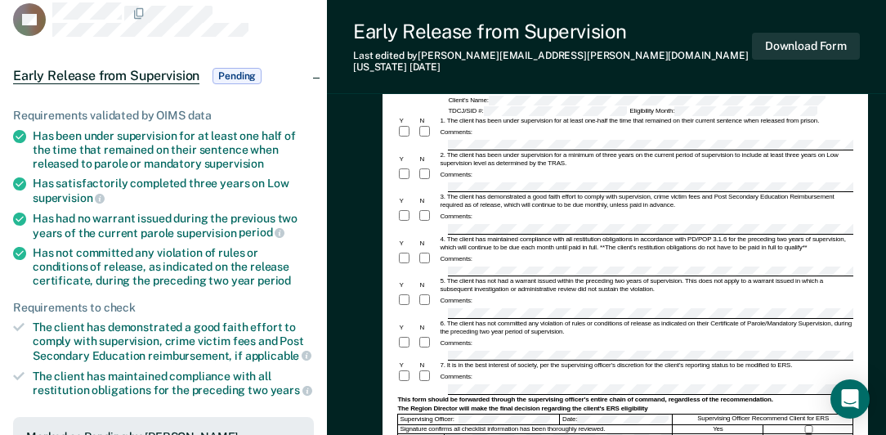
scroll to position [93, 0]
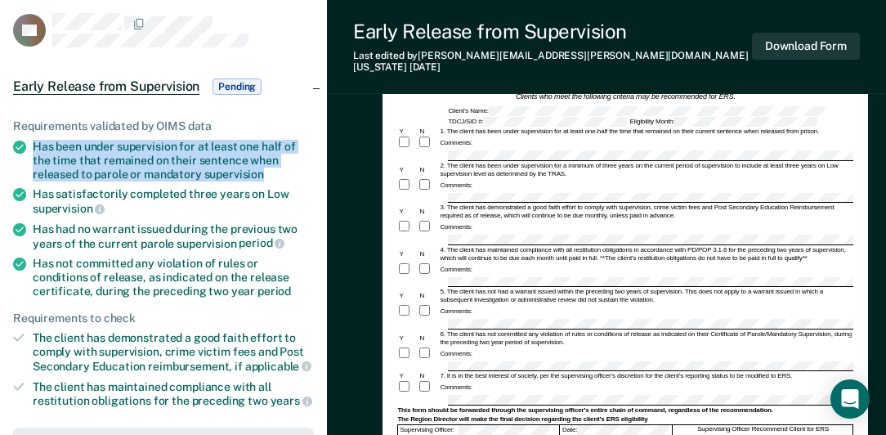
drag, startPoint x: 34, startPoint y: 145, endPoint x: 267, endPoint y: 173, distance: 235.5
click at [267, 173] on div "Has been under supervision for at least one half of the time that remained on t…" at bounding box center [173, 160] width 281 height 41
click at [34, 147] on div "Has been under supervision for at least one half of the time that remained on t…" at bounding box center [173, 160] width 281 height 41
drag, startPoint x: 32, startPoint y: 142, endPoint x: 245, endPoint y: 163, distance: 214.3
click at [245, 163] on li "Has been under supervision for at least one half of the time that remained on t…" at bounding box center [163, 160] width 301 height 41
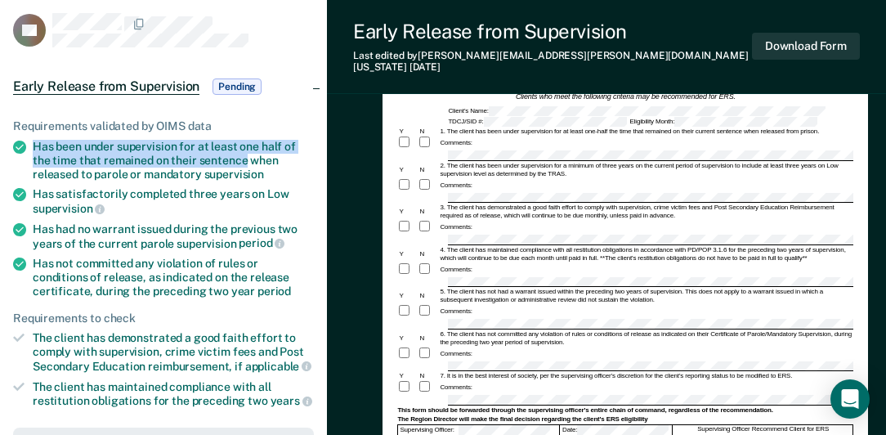
drag, startPoint x: 245, startPoint y: 163, endPoint x: 217, endPoint y: 155, distance: 28.8
copy div "Has been under supervision for at least one half of the time that remained on t…"
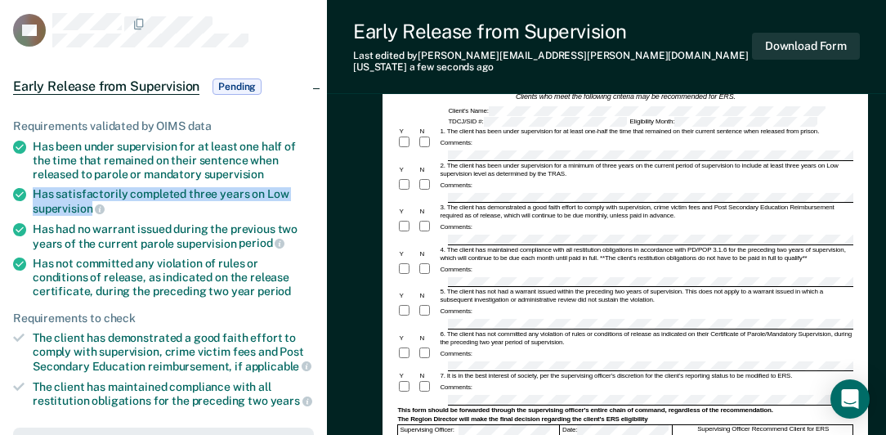
drag, startPoint x: 34, startPoint y: 190, endPoint x: 92, endPoint y: 207, distance: 60.3
click at [92, 207] on div "Has satisfactorily completed three years on Low supervision" at bounding box center [173, 201] width 281 height 28
drag, startPoint x: 92, startPoint y: 207, endPoint x: 83, endPoint y: 204, distance: 9.6
copy div "Has satisfactorily completed three years on Low supervision"
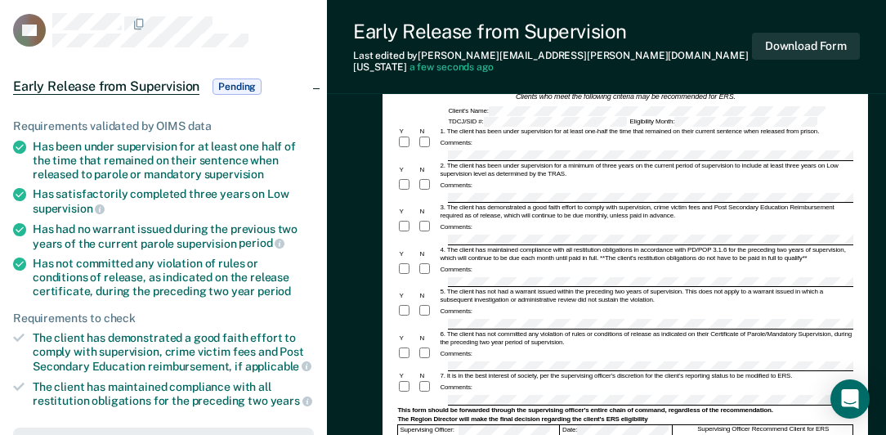
click at [35, 226] on div "Has had no warrant issued during the previous two years of the current parole s…" at bounding box center [173, 236] width 281 height 28
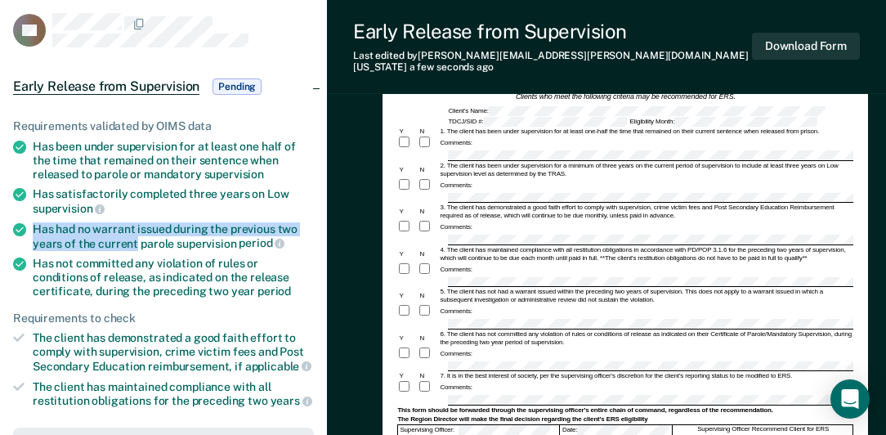
drag, startPoint x: 35, startPoint y: 226, endPoint x: 131, endPoint y: 245, distance: 97.5
click at [130, 245] on div "Has had no warrant issued during the previous two years of the current parole s…" at bounding box center [173, 236] width 281 height 28
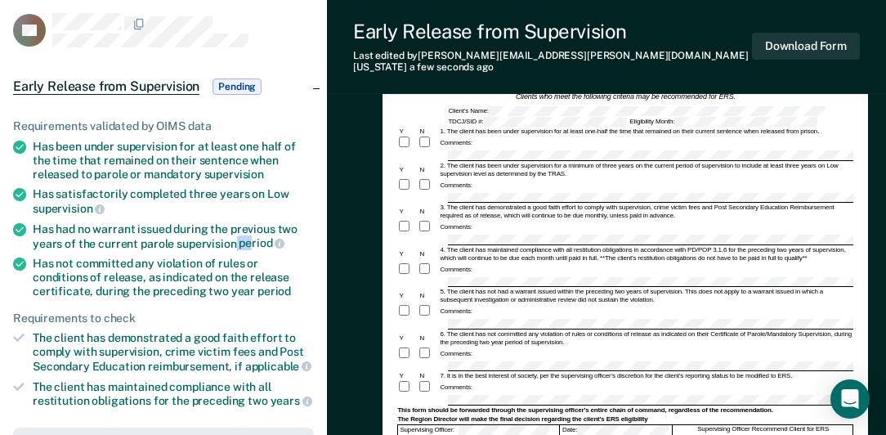
drag, startPoint x: 132, startPoint y: 245, endPoint x: 231, endPoint y: 243, distance: 98.9
click at [231, 243] on div "Has had no warrant issued during the previous two years of the current parole s…" at bounding box center [173, 236] width 281 height 28
drag, startPoint x: 231, startPoint y: 243, endPoint x: 110, endPoint y: 240, distance: 120.2
click at [110, 240] on div "Has had no warrant issued during the previous two years of the current parole s…" at bounding box center [173, 236] width 281 height 28
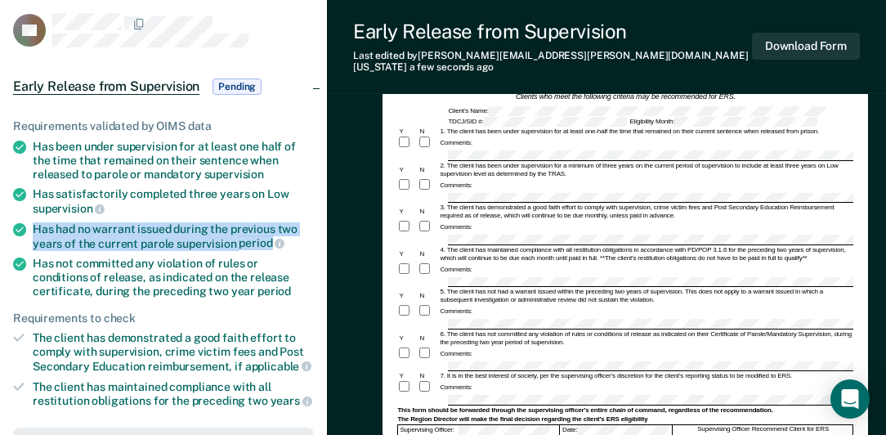
drag, startPoint x: 36, startPoint y: 226, endPoint x: 269, endPoint y: 240, distance: 233.5
click at [269, 240] on div "Has had no warrant issued during the previous two years of the current parole s…" at bounding box center [173, 236] width 281 height 28
drag, startPoint x: 269, startPoint y: 240, endPoint x: 250, endPoint y: 238, distance: 19.0
copy div "Has had no warrant issued during the previous two years of the current parole s…"
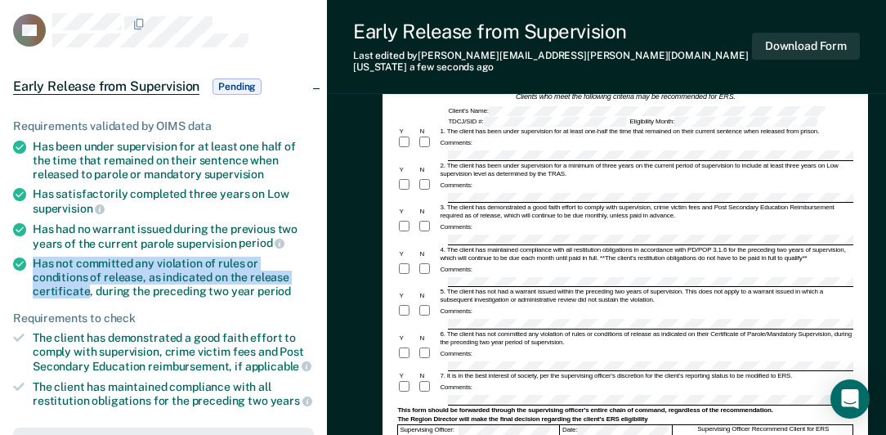
drag, startPoint x: 34, startPoint y: 258, endPoint x: 284, endPoint y: 271, distance: 250.5
click at [284, 271] on div "Has not committed any violation of rules or conditions of release, as indicated…" at bounding box center [173, 277] width 281 height 41
drag, startPoint x: 34, startPoint y: 258, endPoint x: 235, endPoint y: 288, distance: 203.2
click at [235, 288] on div "Has not committed any violation of rules or conditions of release, as indicated…" at bounding box center [173, 277] width 281 height 41
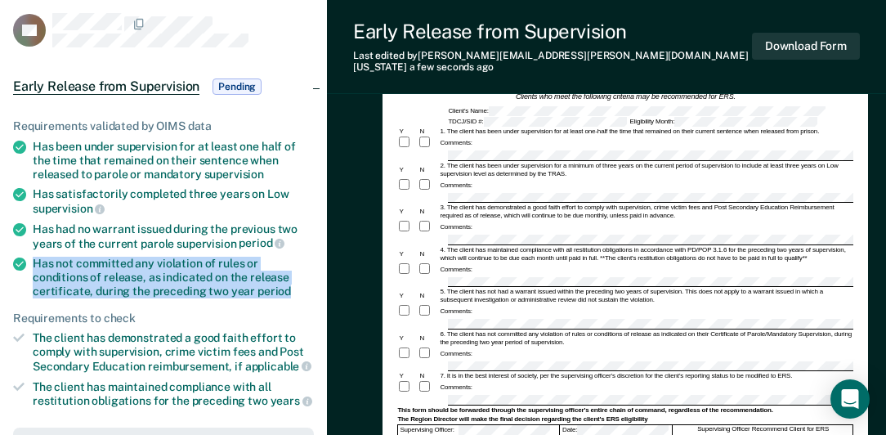
drag, startPoint x: 235, startPoint y: 288, endPoint x: 168, endPoint y: 279, distance: 67.6
copy div "Has not committed any violation of rules or conditions of release, as indicated…"
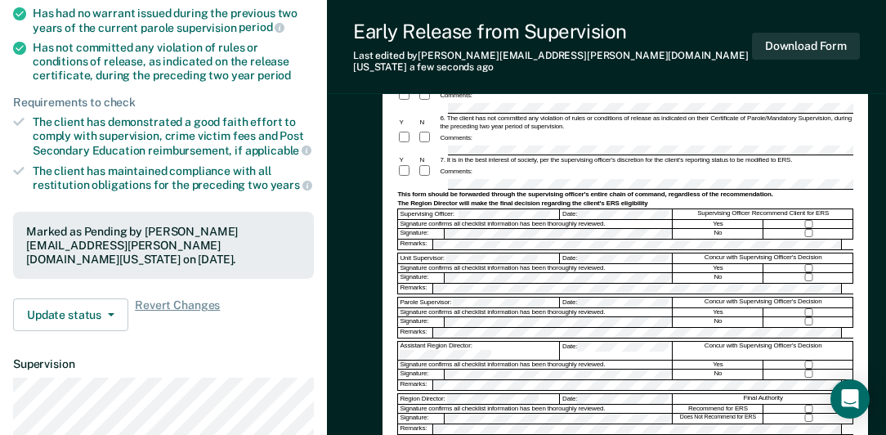
scroll to position [327, 0]
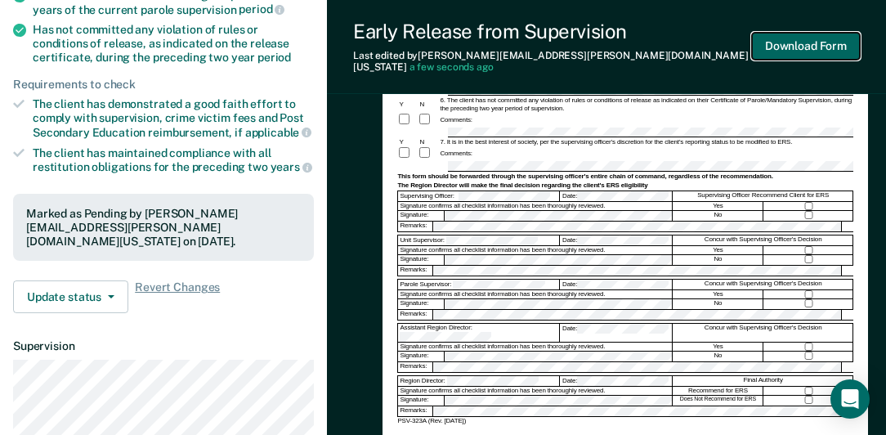
click at [801, 43] on button "Download Form" at bounding box center [806, 46] width 108 height 27
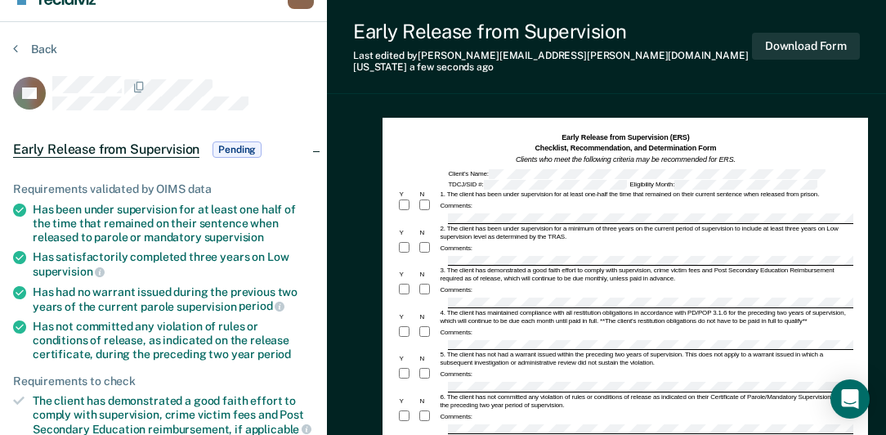
scroll to position [0, 0]
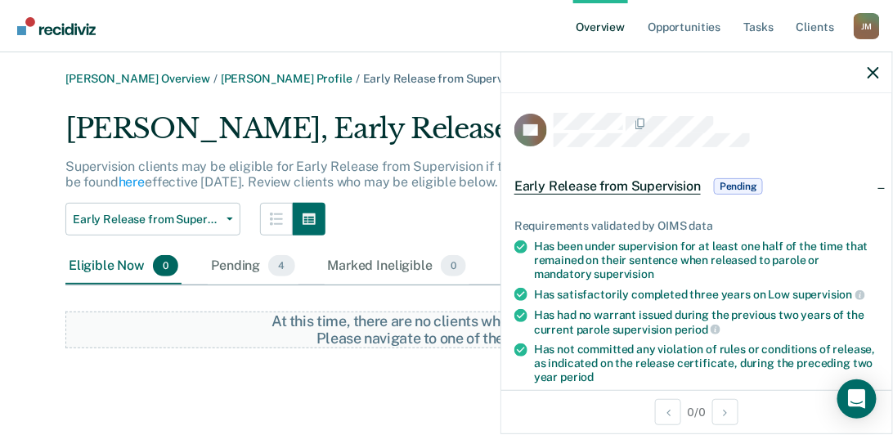
click at [18, 262] on main "[PERSON_NAME] Overview / [PERSON_NAME] Profile / Early Release from Supervision…" at bounding box center [446, 243] width 893 height 383
click at [222, 269] on div "Pending 4" at bounding box center [253, 267] width 90 height 36
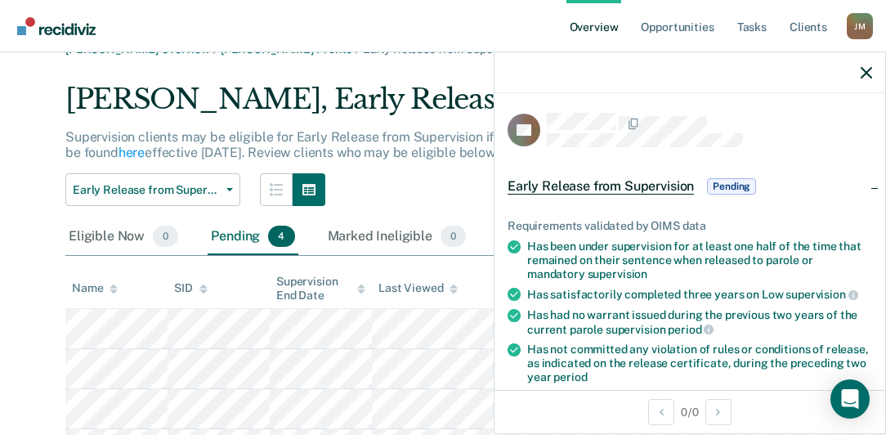
scroll to position [114, 0]
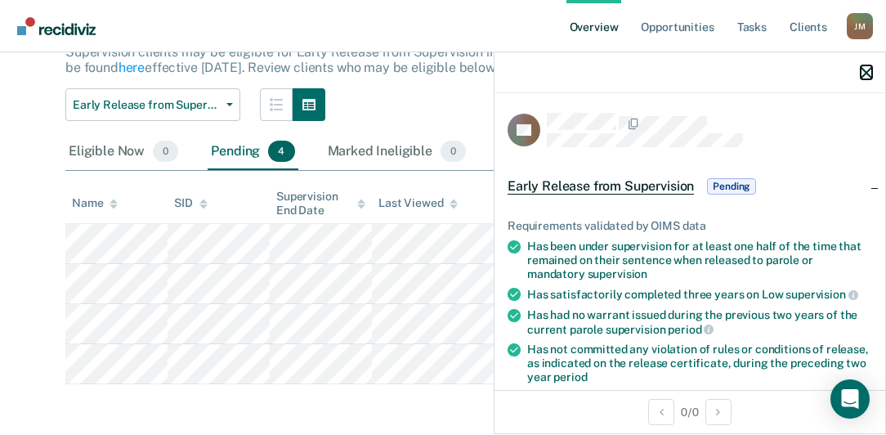
click at [863, 76] on icon "button" at bounding box center [866, 72] width 11 height 11
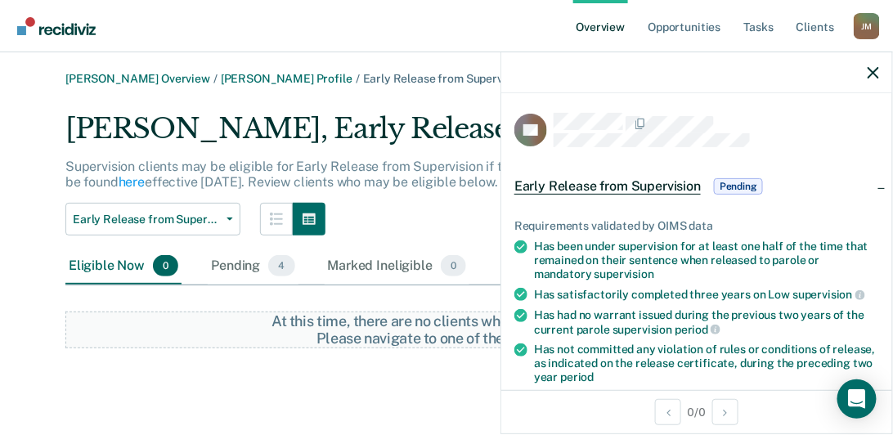
click at [92, 265] on div "Eligible Now 0" at bounding box center [123, 267] width 116 height 36
click at [233, 269] on div "Pending 4" at bounding box center [253, 267] width 90 height 36
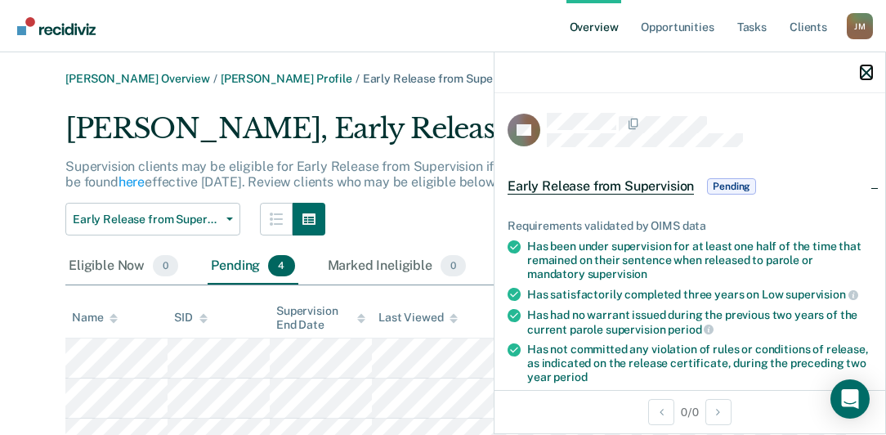
click at [867, 69] on icon "button" at bounding box center [866, 72] width 11 height 11
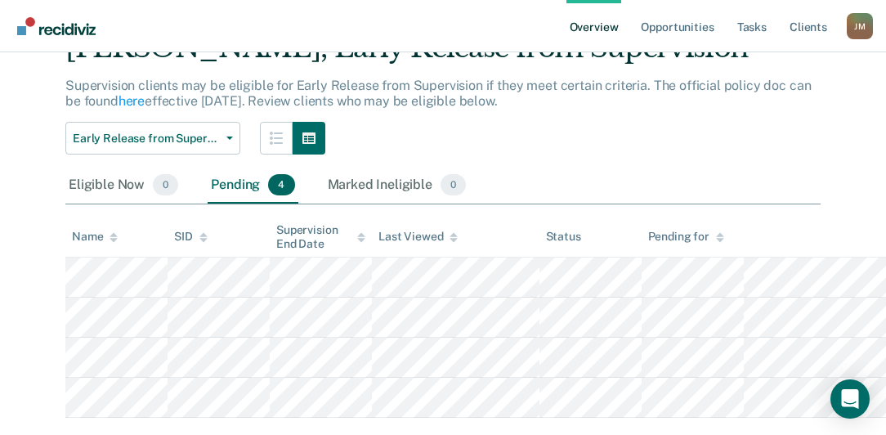
scroll to position [93, 0]
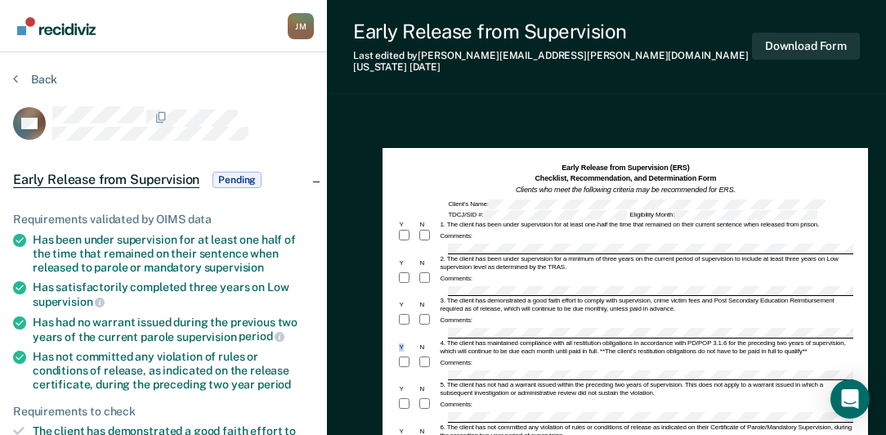
scroll to position [47, 0]
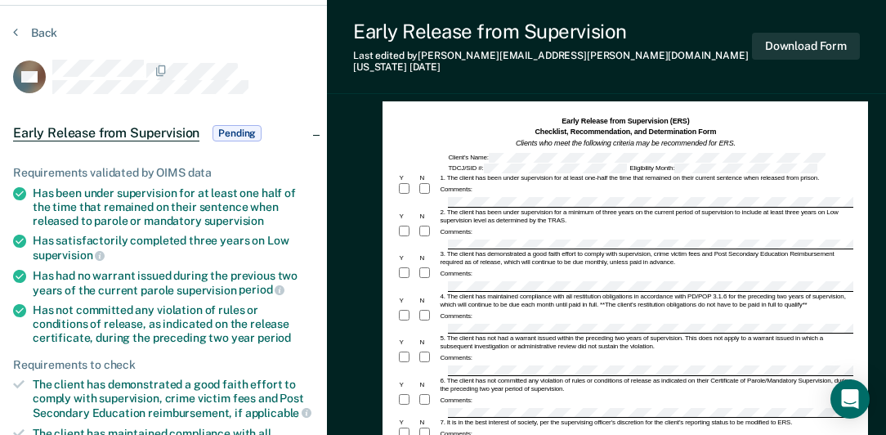
click at [401, 128] on div "Early Release from Supervision (ERS) Checklist, Recommendation, and Determinati…" at bounding box center [625, 133] width 456 height 34
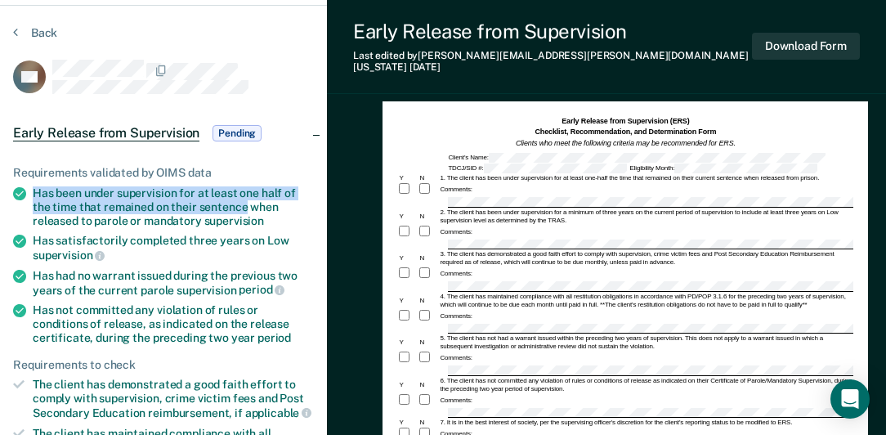
drag, startPoint x: 34, startPoint y: 191, endPoint x: 244, endPoint y: 205, distance: 209.7
click at [244, 205] on div "Has been under supervision for at least one half of the time that remained on t…" at bounding box center [173, 206] width 281 height 41
drag, startPoint x: 244, startPoint y: 205, endPoint x: 233, endPoint y: 203, distance: 10.9
copy div "Has been under supervision for at least one half of the time that remained on t…"
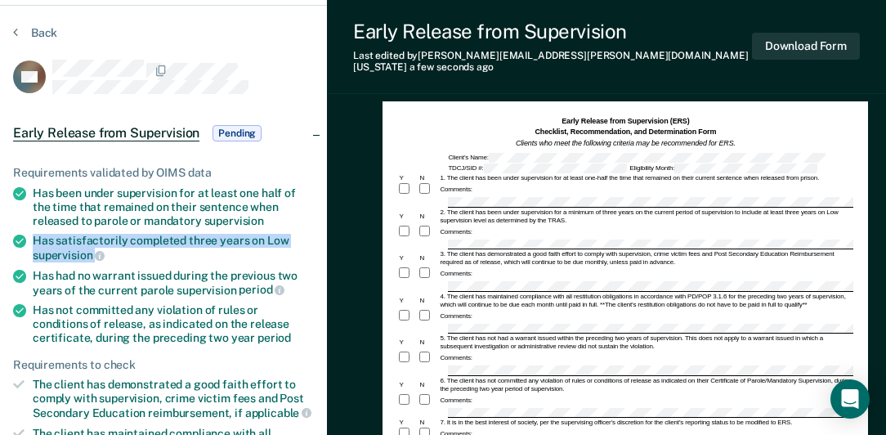
drag, startPoint x: 33, startPoint y: 236, endPoint x: 94, endPoint y: 255, distance: 64.1
click at [94, 255] on div "Has satisfactorily completed three years on Low supervision" at bounding box center [173, 248] width 281 height 28
drag, startPoint x: 94, startPoint y: 255, endPoint x: 73, endPoint y: 252, distance: 21.5
copy div "Has satisfactorily completed three years on Low supervision"
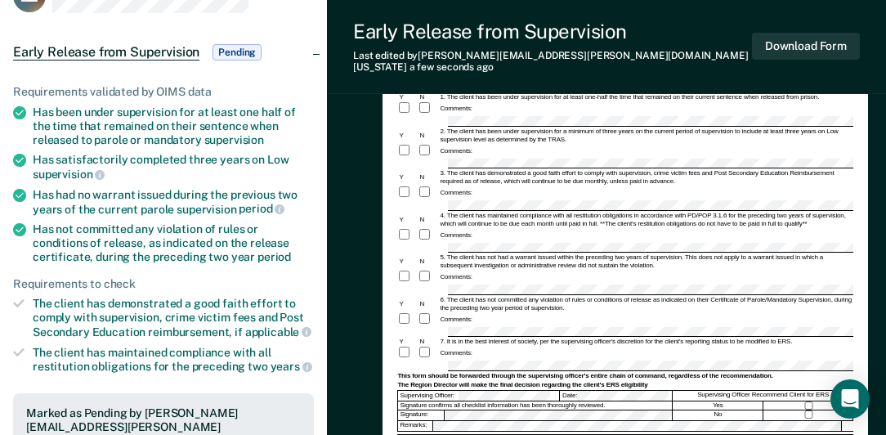
scroll to position [140, 0]
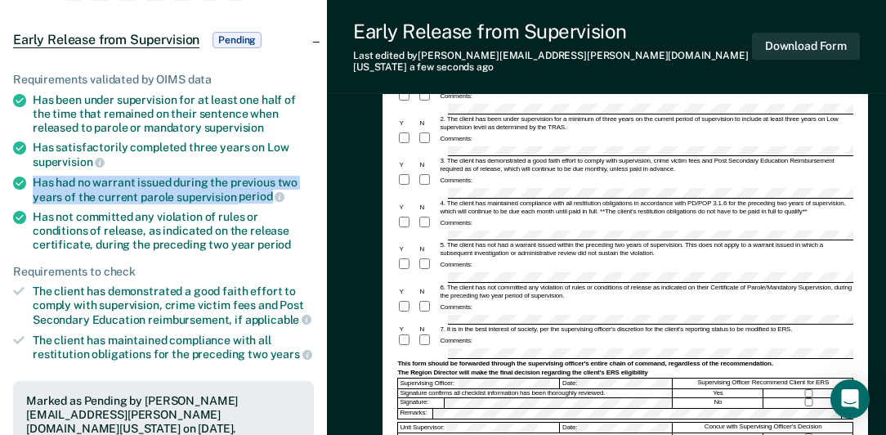
drag, startPoint x: 34, startPoint y: 181, endPoint x: 270, endPoint y: 196, distance: 236.8
click at [270, 196] on div "Has had no warrant issued during the previous two years of the current parole s…" at bounding box center [173, 190] width 281 height 28
drag, startPoint x: 270, startPoint y: 196, endPoint x: 250, endPoint y: 195, distance: 19.7
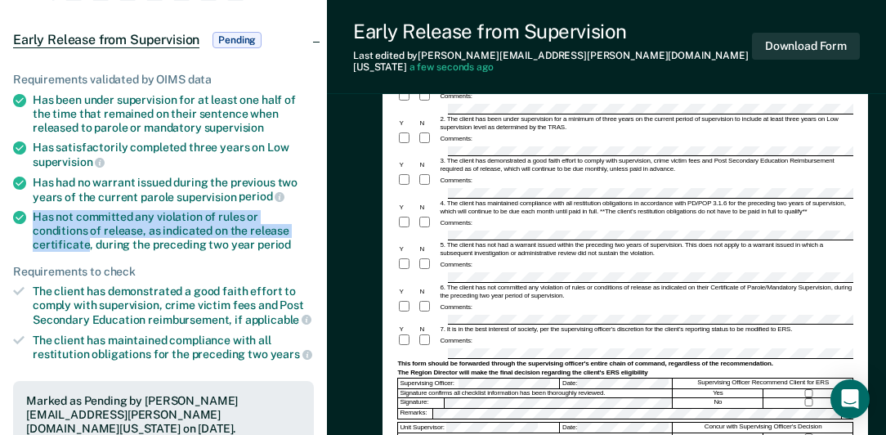
drag, startPoint x: 34, startPoint y: 211, endPoint x: 285, endPoint y: 228, distance: 252.4
click at [285, 228] on div "Has not committed any violation of rules or conditions of release, as indicated…" at bounding box center [173, 230] width 281 height 41
drag, startPoint x: 285, startPoint y: 228, endPoint x: 256, endPoint y: 226, distance: 29.5
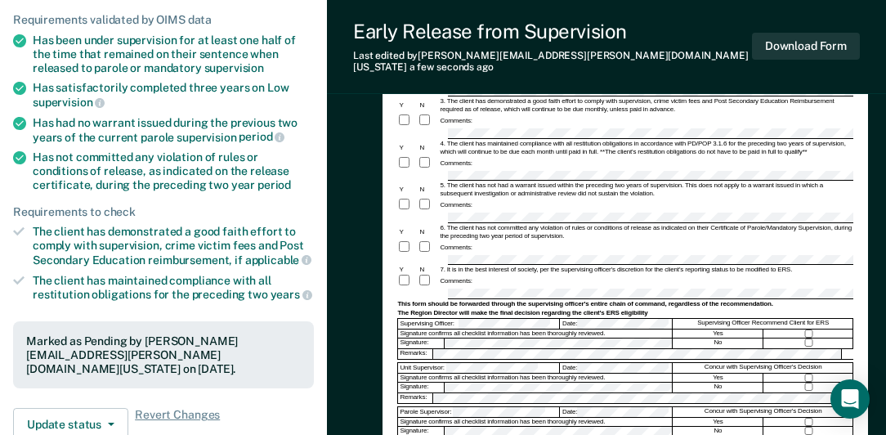
scroll to position [327, 0]
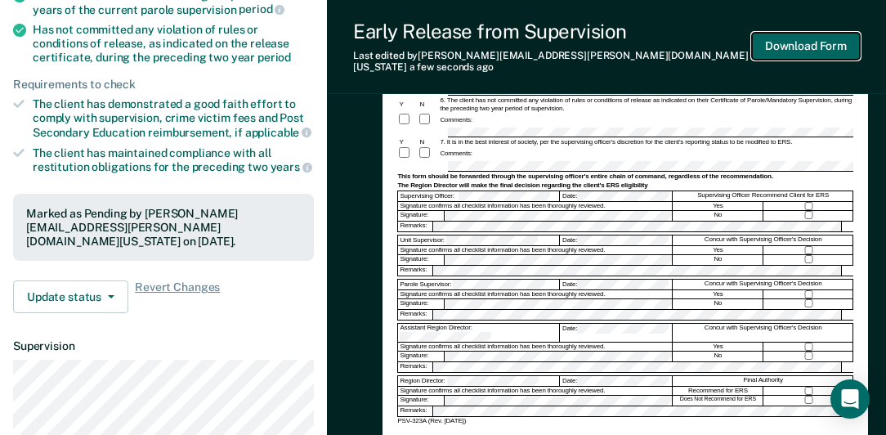
click at [792, 43] on button "Download Form" at bounding box center [806, 46] width 108 height 27
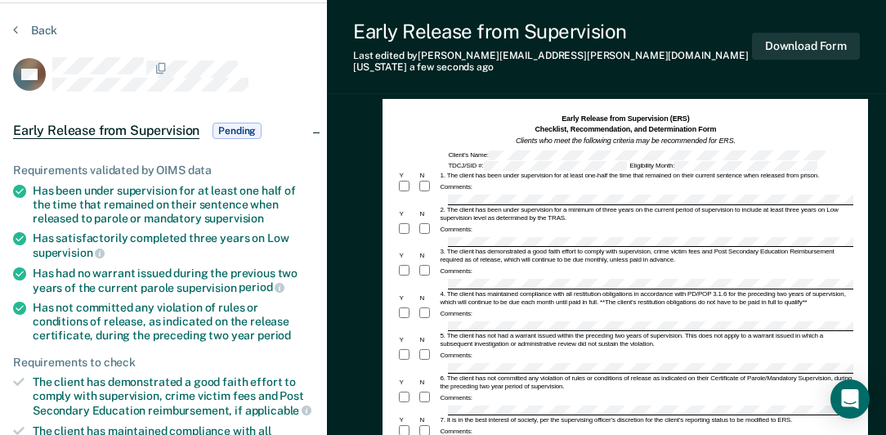
scroll to position [47, 0]
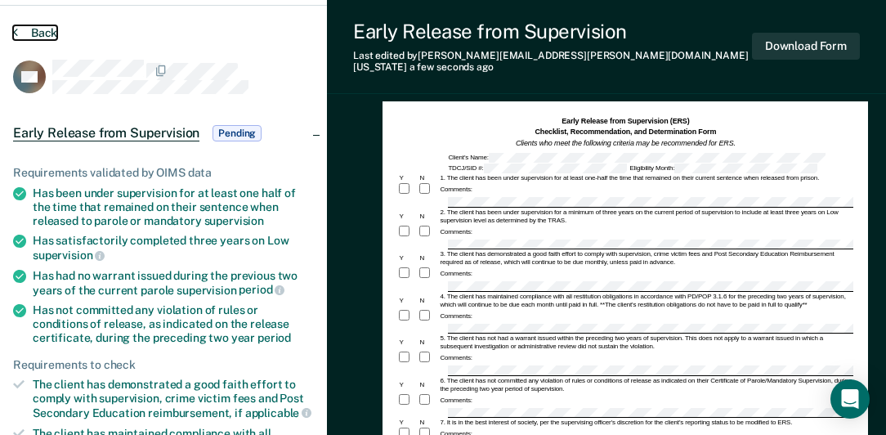
click at [13, 32] on icon at bounding box center [15, 31] width 5 height 13
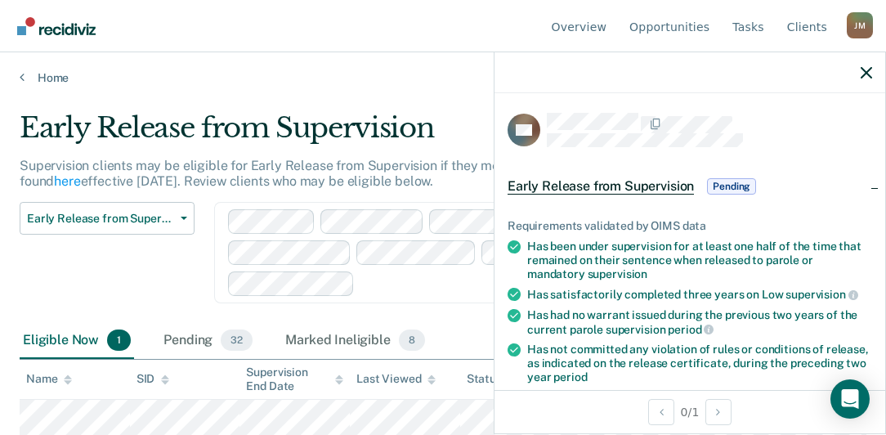
scroll to position [4, 0]
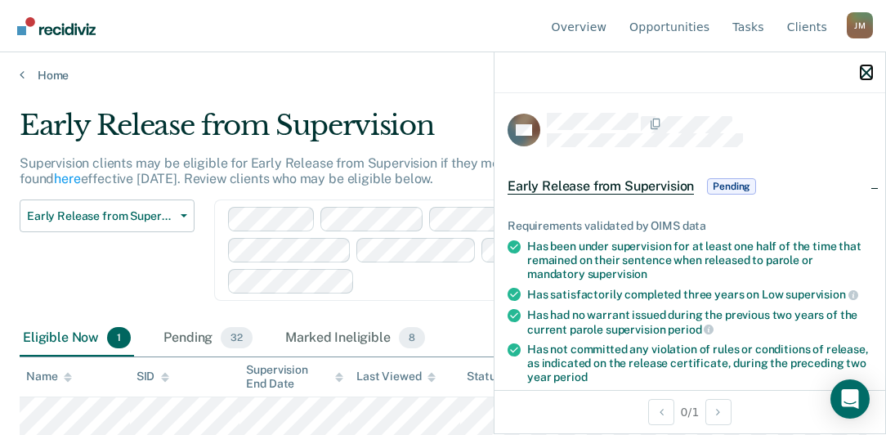
click at [871, 72] on icon "button" at bounding box center [866, 72] width 11 height 11
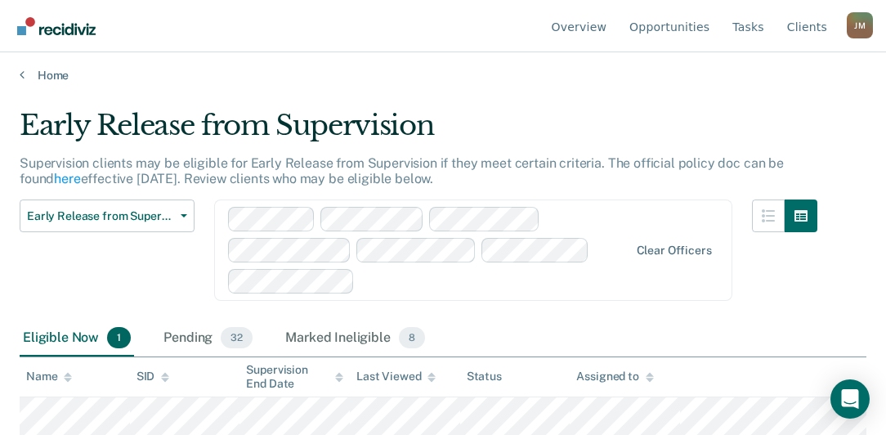
scroll to position [0, 0]
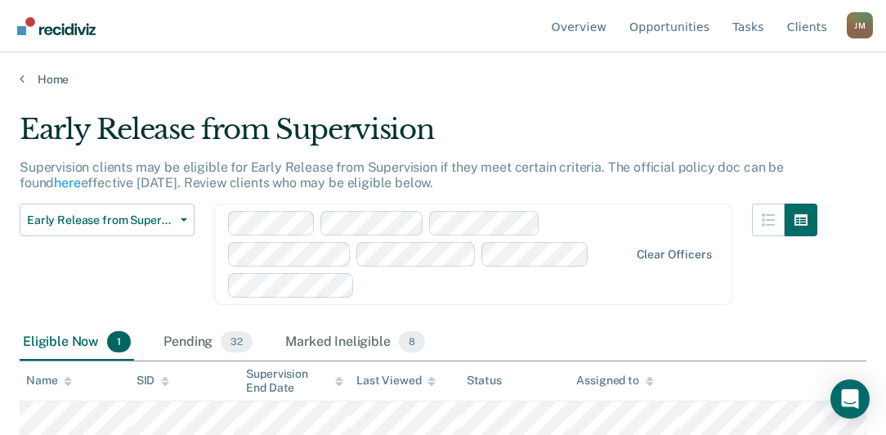
click at [484, 226] on div at bounding box center [429, 254] width 402 height 87
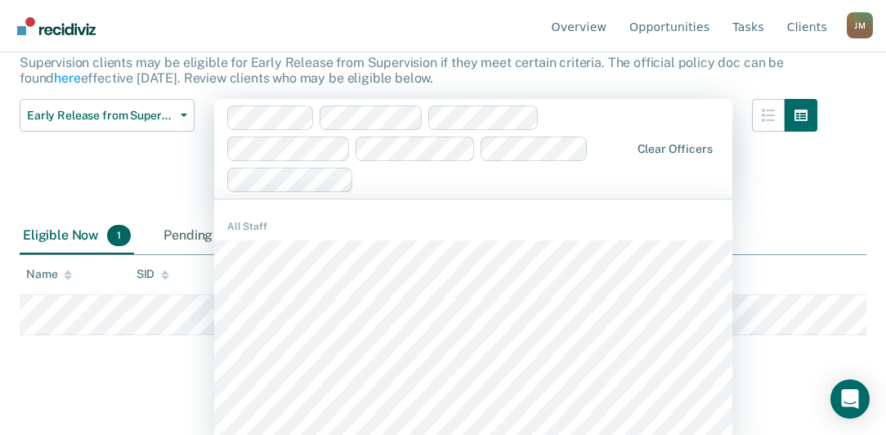
scroll to position [113, 0]
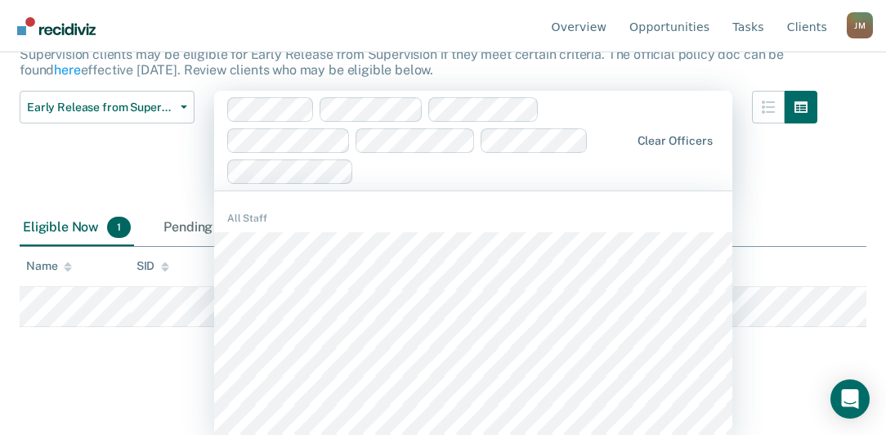
click at [101, 322] on html "Looks like you’re using Internet Explorer 11. For faster loading and a better e…" at bounding box center [443, 104] width 886 height 435
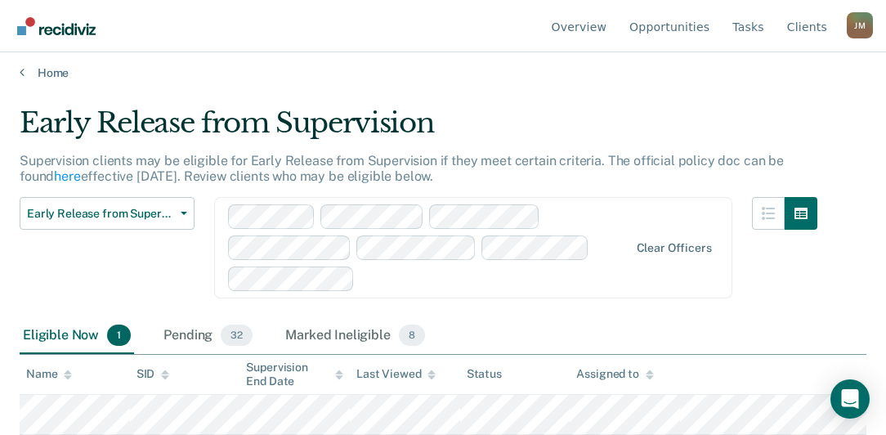
scroll to position [4, 0]
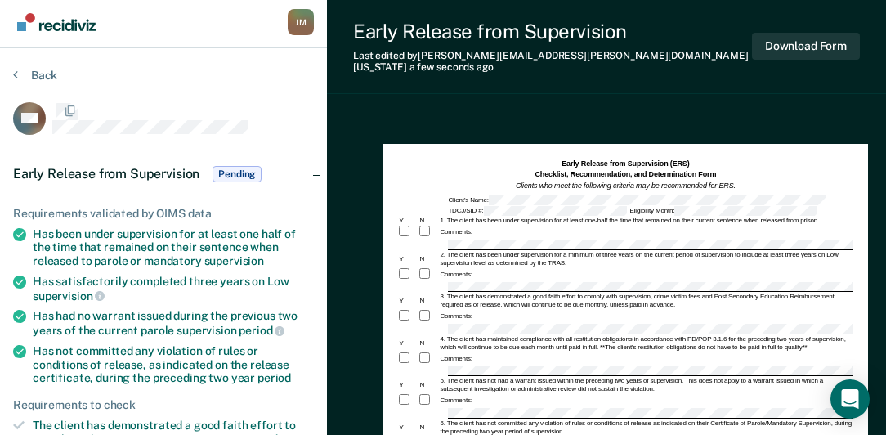
scroll to position [47, 0]
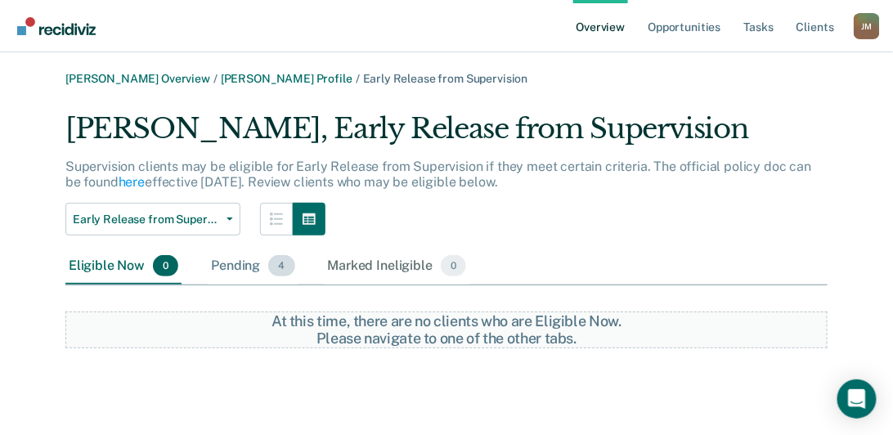
click at [236, 266] on div "Pending 4" at bounding box center [253, 267] width 90 height 36
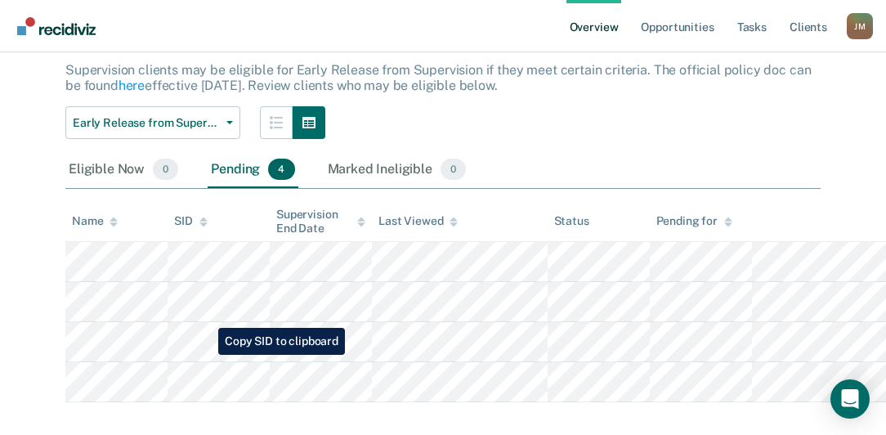
scroll to position [114, 0]
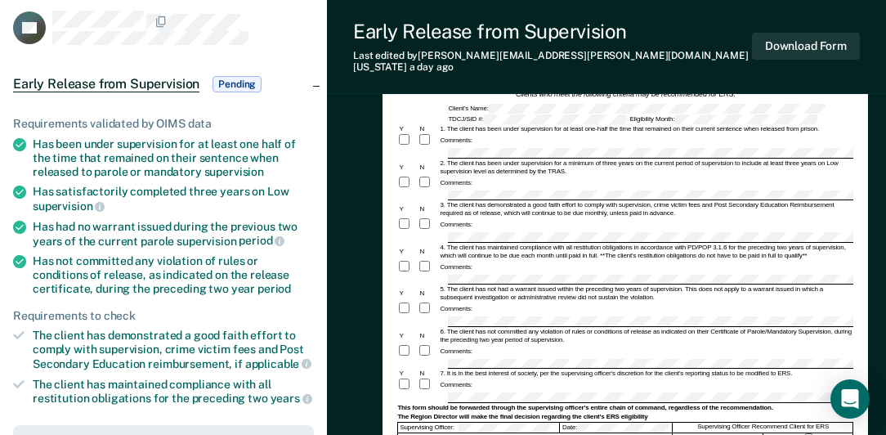
scroll to position [93, 0]
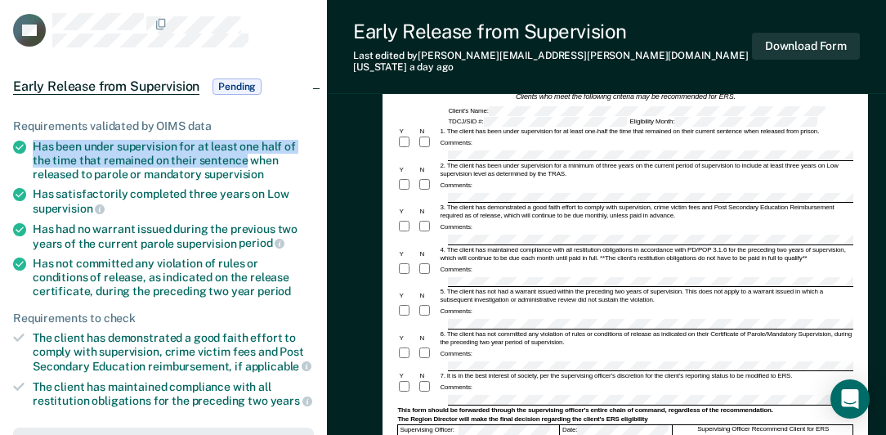
drag, startPoint x: 33, startPoint y: 143, endPoint x: 244, endPoint y: 160, distance: 212.4
click at [244, 160] on div "Has been under supervision for at least one half of the time that remained on t…" at bounding box center [173, 160] width 281 height 41
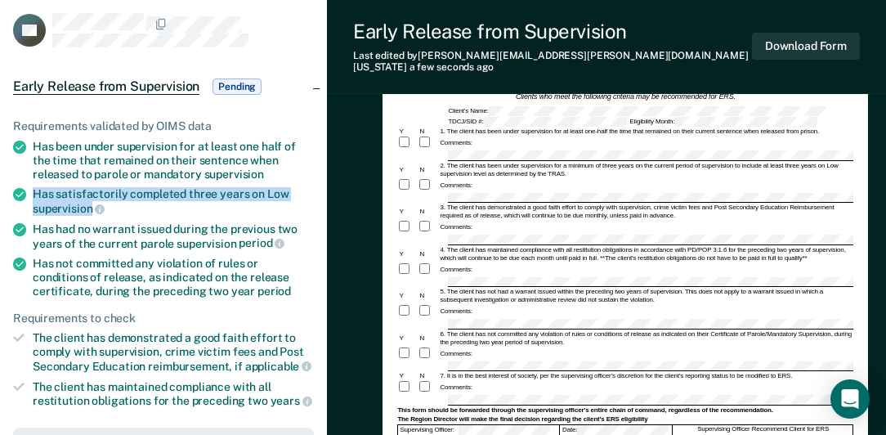
drag, startPoint x: 34, startPoint y: 191, endPoint x: 92, endPoint y: 204, distance: 60.1
click at [92, 204] on div "Has satisfactorily completed three years on Low supervision" at bounding box center [173, 201] width 281 height 28
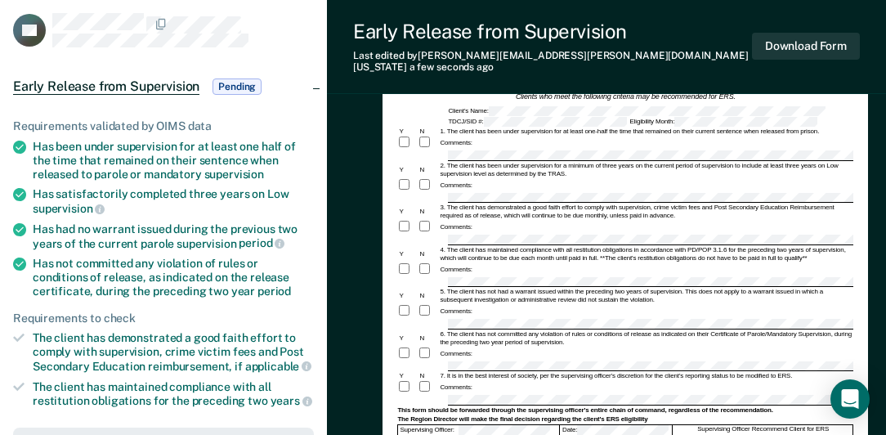
click at [92, 204] on span "supervision" at bounding box center [69, 208] width 72 height 13
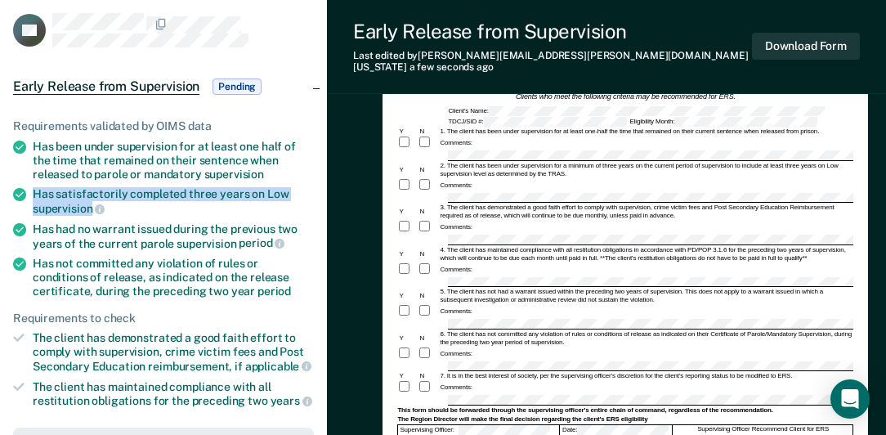
drag, startPoint x: 33, startPoint y: 191, endPoint x: 89, endPoint y: 208, distance: 59.0
click at [89, 208] on div "Has satisfactorily completed three years on Low supervision" at bounding box center [173, 201] width 281 height 28
click at [89, 208] on span "supervision" at bounding box center [69, 208] width 72 height 13
drag, startPoint x: 36, startPoint y: 190, endPoint x: 90, endPoint y: 205, distance: 55.9
click at [90, 205] on div "Has satisfactorily completed three years on Low supervision" at bounding box center [173, 201] width 281 height 28
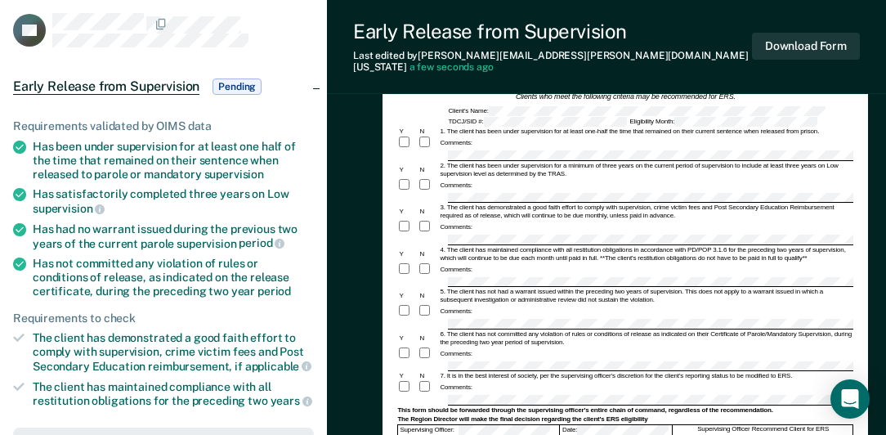
click at [677, 278] on form "Early Release from Supervision (ERS) Checklist, Recommendation, and Determinati…" at bounding box center [625, 364] width 456 height 590
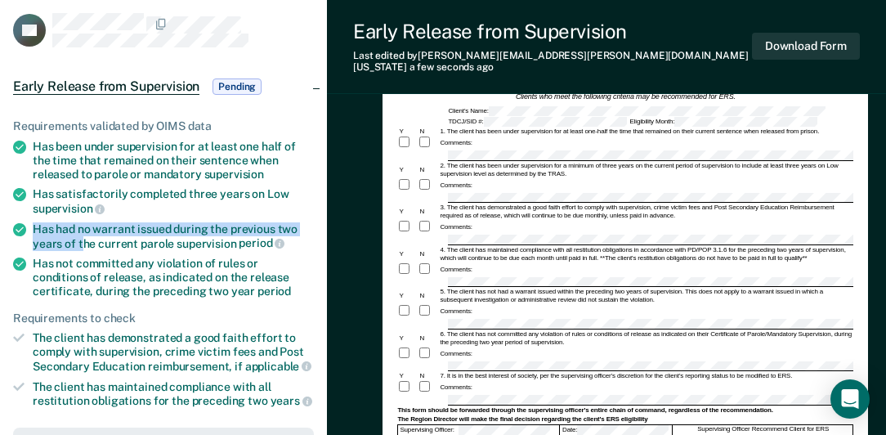
drag, startPoint x: 34, startPoint y: 223, endPoint x: 129, endPoint y: 244, distance: 97.8
click at [86, 239] on div "Has had no warrant issued during the previous two years of the current parole s…" at bounding box center [173, 236] width 281 height 28
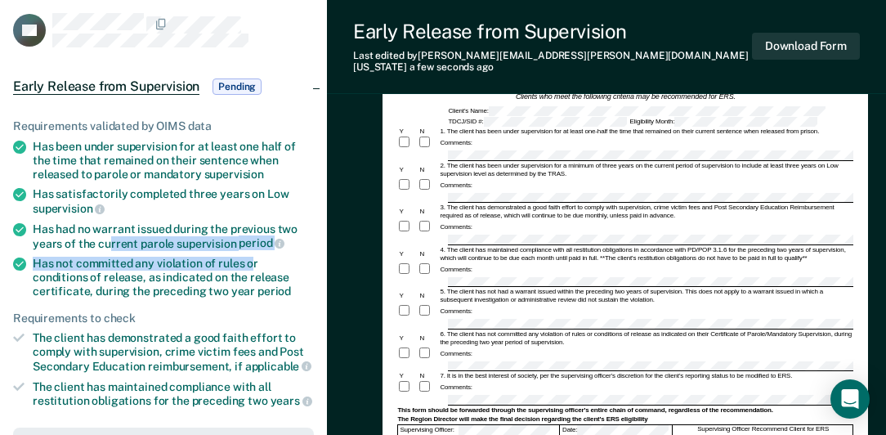
drag, startPoint x: 129, startPoint y: 244, endPoint x: 250, endPoint y: 250, distance: 121.2
click at [250, 250] on ul "Requirements validated by OIMS data Has been under supervision for at least one…" at bounding box center [163, 263] width 301 height 289
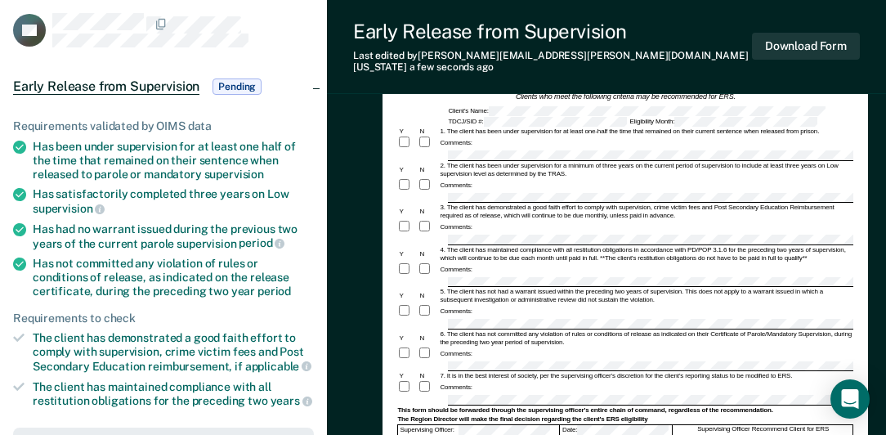
click at [60, 229] on div "Has had no warrant issued during the previous two years of the current parole s…" at bounding box center [173, 236] width 281 height 28
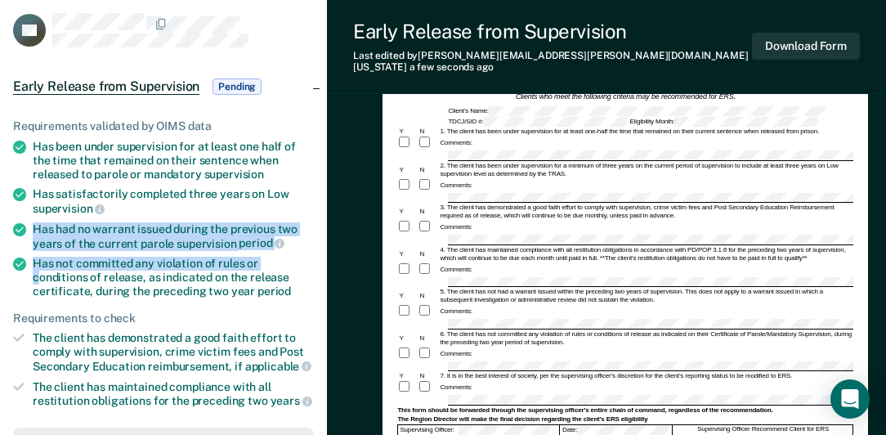
drag, startPoint x: 35, startPoint y: 226, endPoint x: 266, endPoint y: 247, distance: 231.5
click at [266, 247] on ul "Requirements validated by OIMS data Has been under supervision for at least one…" at bounding box center [163, 263] width 301 height 289
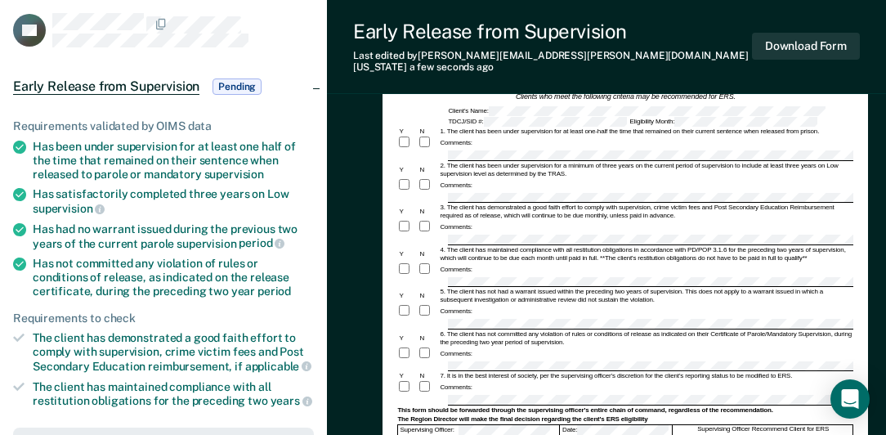
click at [28, 225] on li "Has had no warrant issued during the previous two years of the current parole s…" at bounding box center [163, 236] width 301 height 28
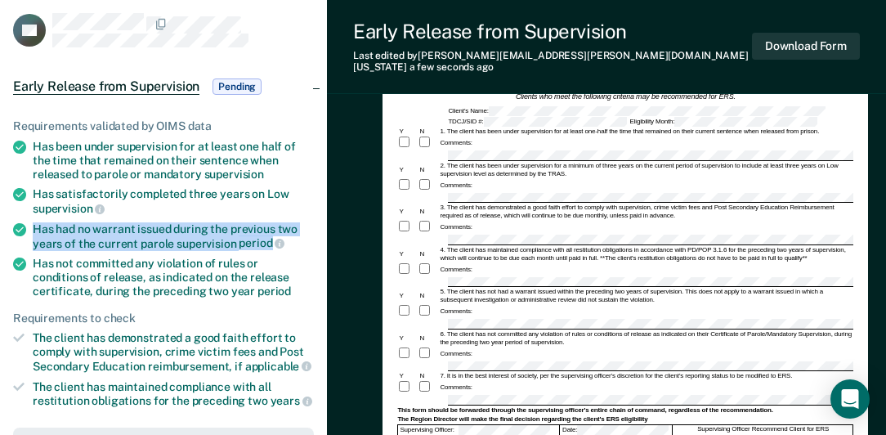
drag, startPoint x: 33, startPoint y: 224, endPoint x: 268, endPoint y: 244, distance: 236.3
click at [268, 244] on div "Has had no warrant issued during the previous two years of the current parole s…" at bounding box center [173, 236] width 281 height 28
drag, startPoint x: 268, startPoint y: 244, endPoint x: 243, endPoint y: 236, distance: 26.4
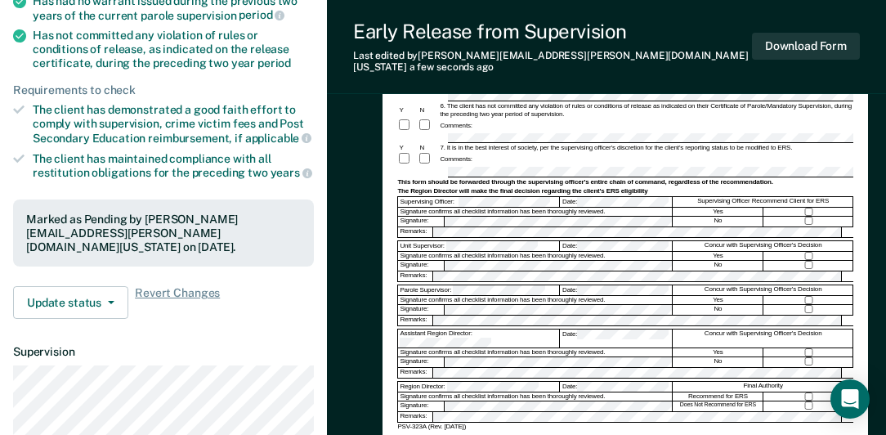
scroll to position [327, 0]
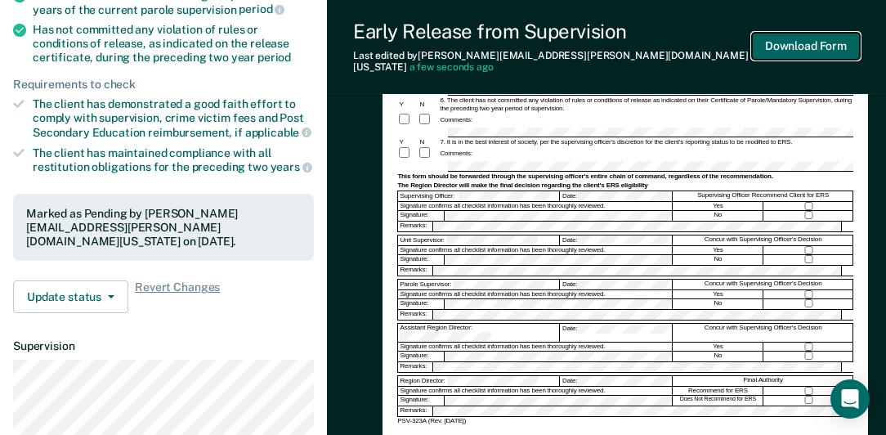
click at [796, 39] on button "Download Form" at bounding box center [806, 46] width 108 height 27
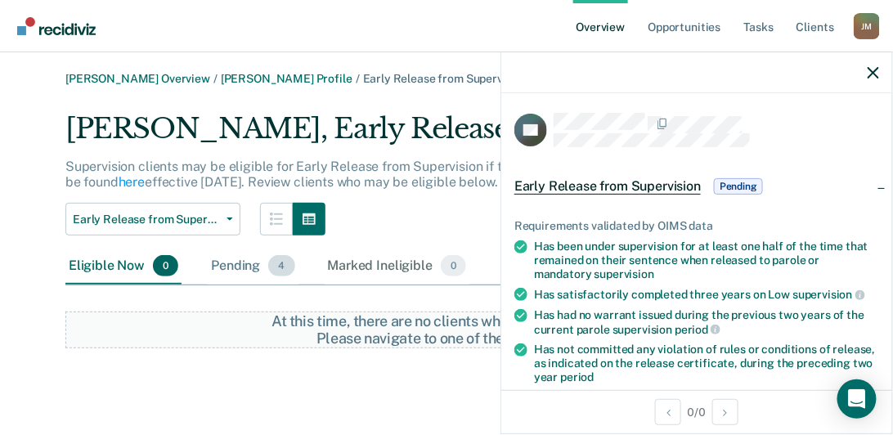
click at [244, 263] on div "Pending 4" at bounding box center [253, 267] width 90 height 36
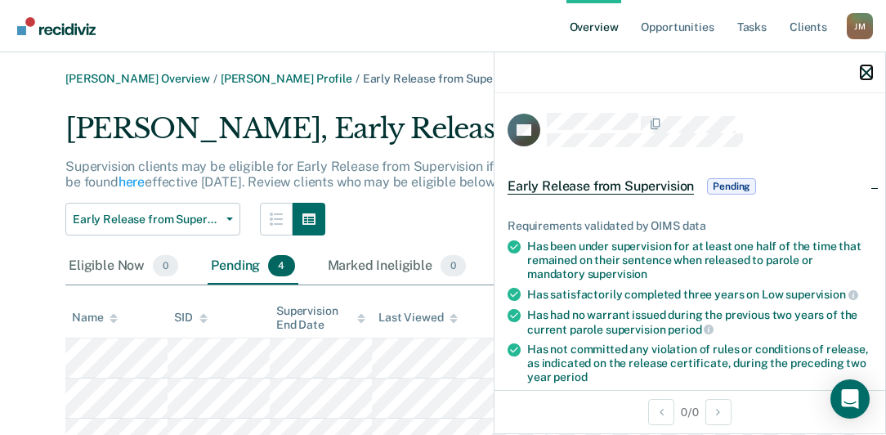
click at [868, 74] on icon "button" at bounding box center [866, 72] width 11 height 11
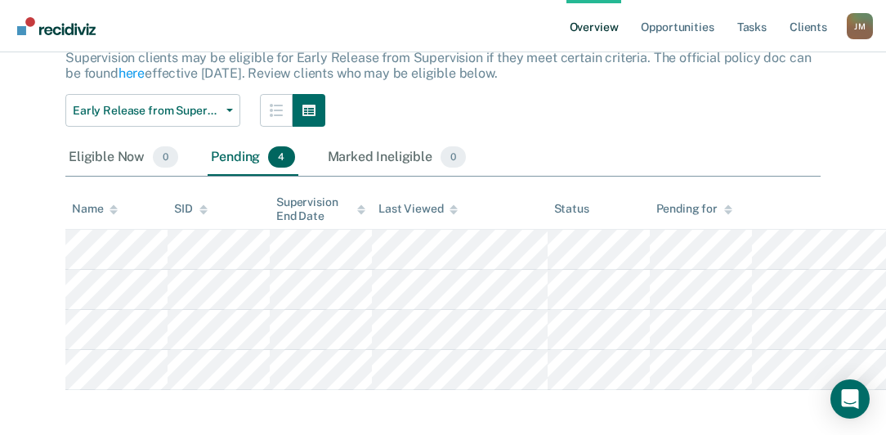
scroll to position [114, 0]
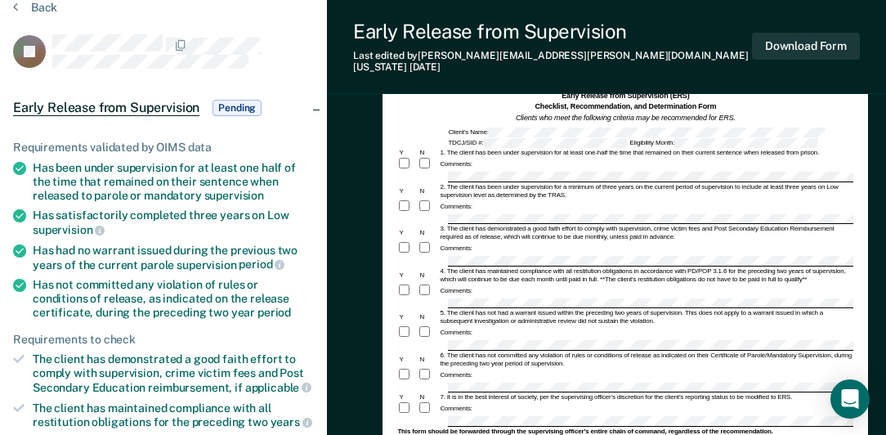
scroll to position [93, 0]
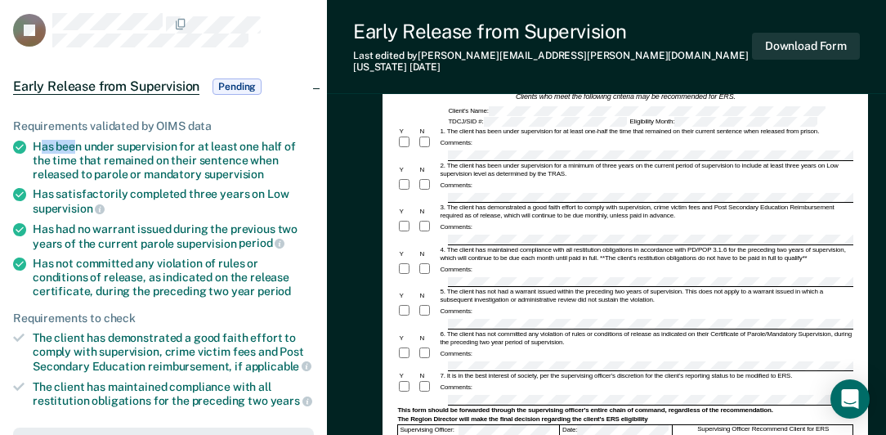
drag, startPoint x: 37, startPoint y: 145, endPoint x: 72, endPoint y: 148, distance: 35.3
click at [72, 148] on div "Has been under supervision for at least one half of the time that remained on t…" at bounding box center [173, 160] width 281 height 41
drag, startPoint x: 72, startPoint y: 148, endPoint x: 36, endPoint y: 140, distance: 36.9
click at [36, 140] on div "Has been under supervision for at least one half of the time that remained on t…" at bounding box center [173, 160] width 281 height 41
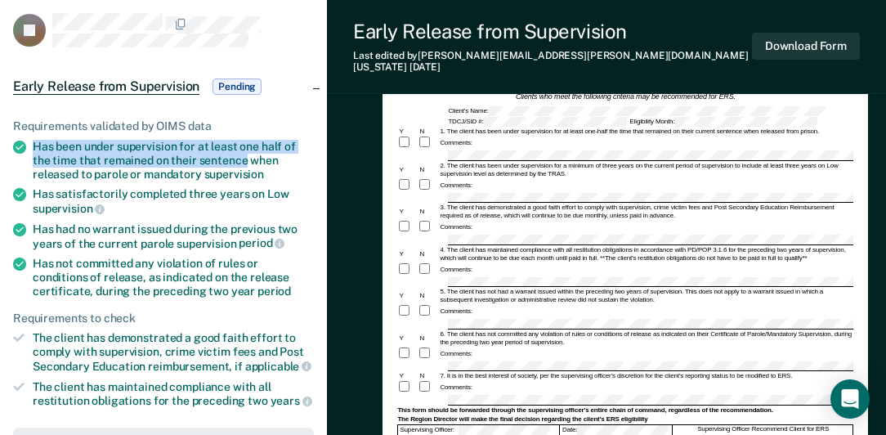
drag, startPoint x: 34, startPoint y: 142, endPoint x: 246, endPoint y: 159, distance: 213.2
click at [246, 159] on div "Has been under supervision for at least one half of the time that remained on t…" at bounding box center [173, 160] width 281 height 41
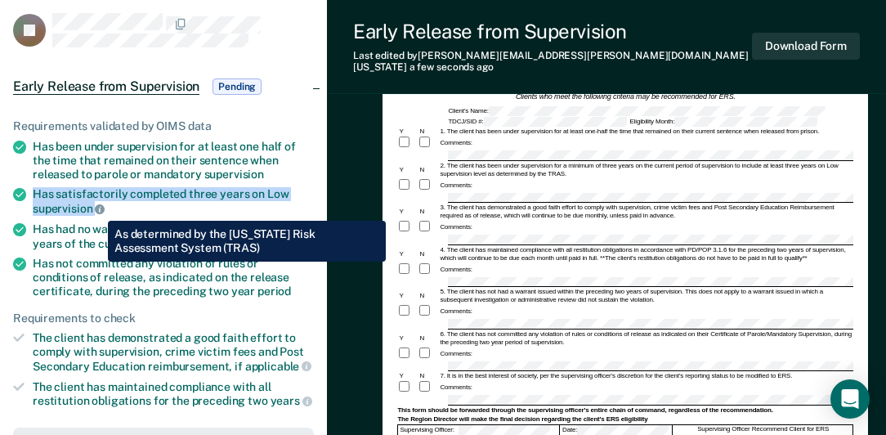
drag, startPoint x: 34, startPoint y: 190, endPoint x: 96, endPoint y: 208, distance: 64.9
click at [96, 208] on div "Has satisfactorily completed three years on Low supervision" at bounding box center [173, 201] width 281 height 28
drag, startPoint x: 96, startPoint y: 208, endPoint x: 75, endPoint y: 201, distance: 21.7
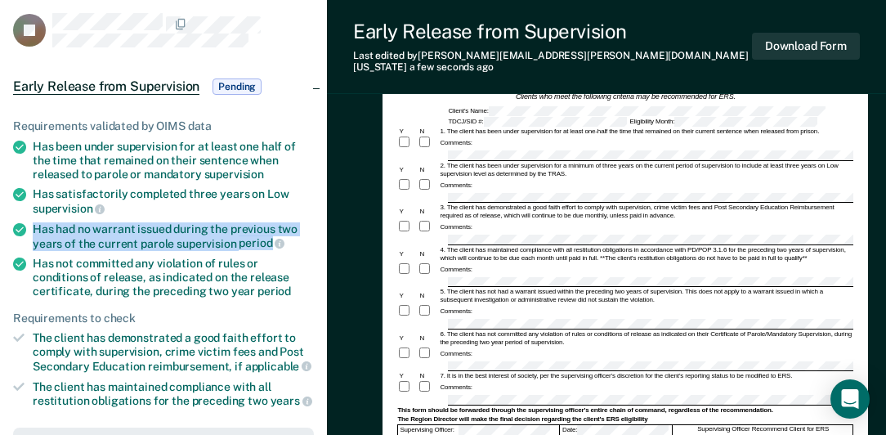
drag, startPoint x: 36, startPoint y: 224, endPoint x: 271, endPoint y: 242, distance: 235.3
click at [271, 242] on div "Has had no warrant issued during the previous two years of the current parole s…" at bounding box center [173, 236] width 281 height 28
drag, startPoint x: 271, startPoint y: 242, endPoint x: 252, endPoint y: 237, distance: 19.4
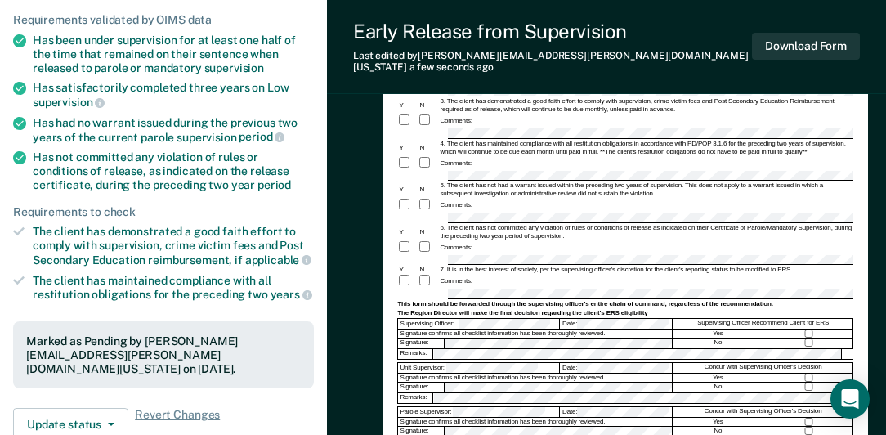
scroll to position [233, 0]
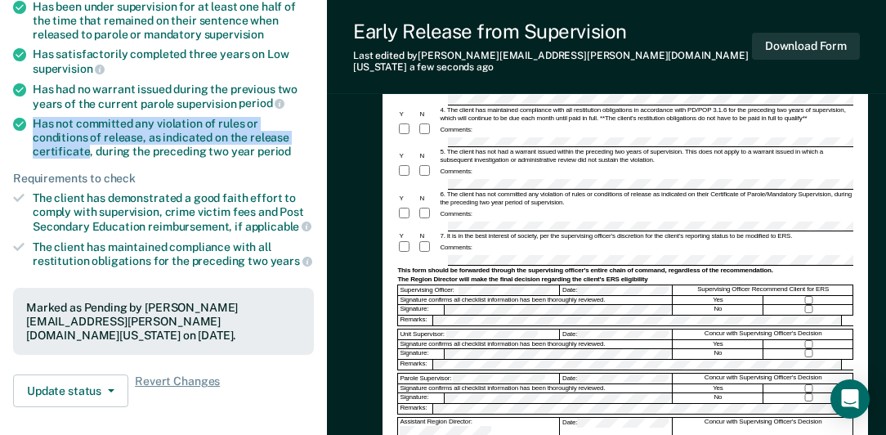
drag, startPoint x: 33, startPoint y: 119, endPoint x: 283, endPoint y: 132, distance: 250.5
click at [283, 132] on div "Has not committed any violation of rules or conditions of release, as indicated…" at bounding box center [173, 137] width 281 height 41
drag, startPoint x: 283, startPoint y: 132, endPoint x: 273, endPoint y: 132, distance: 9.8
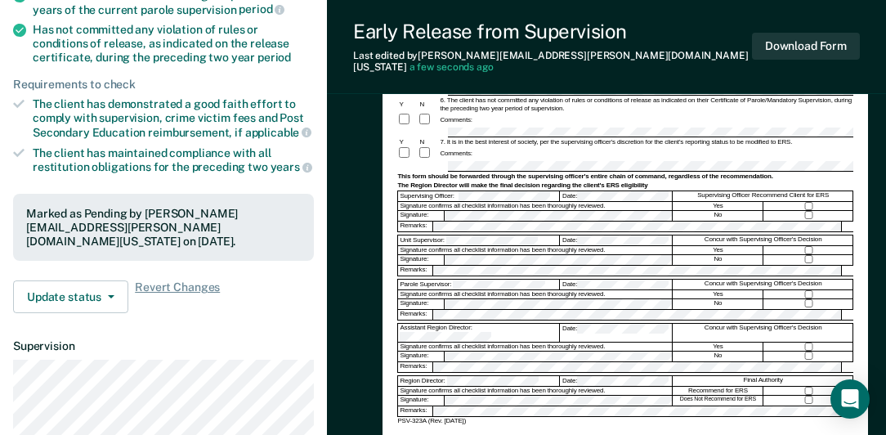
scroll to position [280, 0]
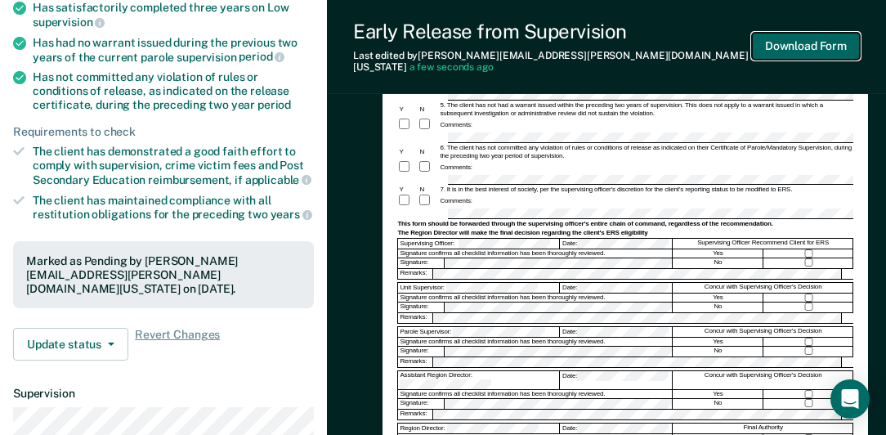
click at [796, 51] on button "Download Form" at bounding box center [806, 46] width 108 height 27
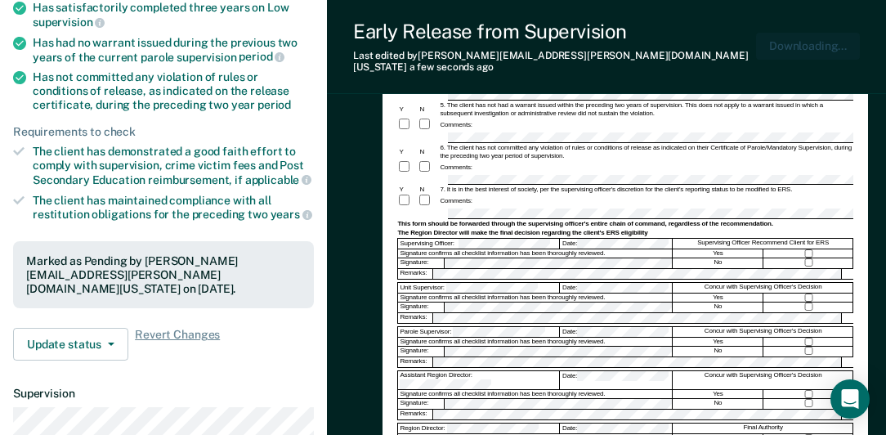
scroll to position [0, 0]
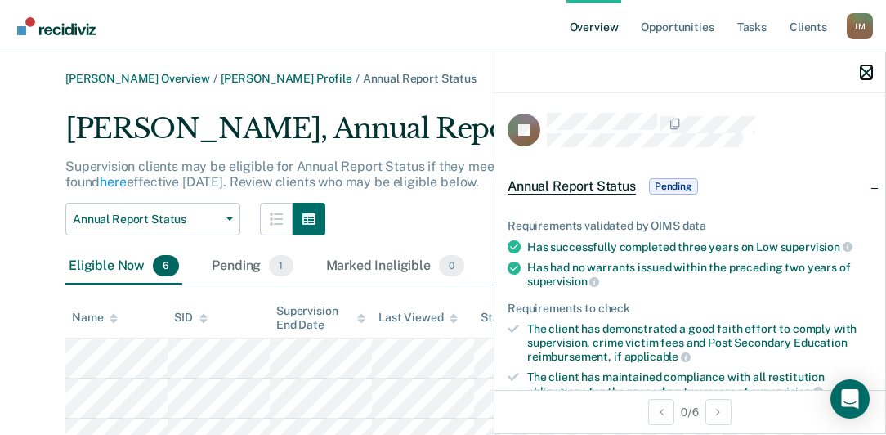
click at [867, 71] on icon "button" at bounding box center [866, 72] width 11 height 11
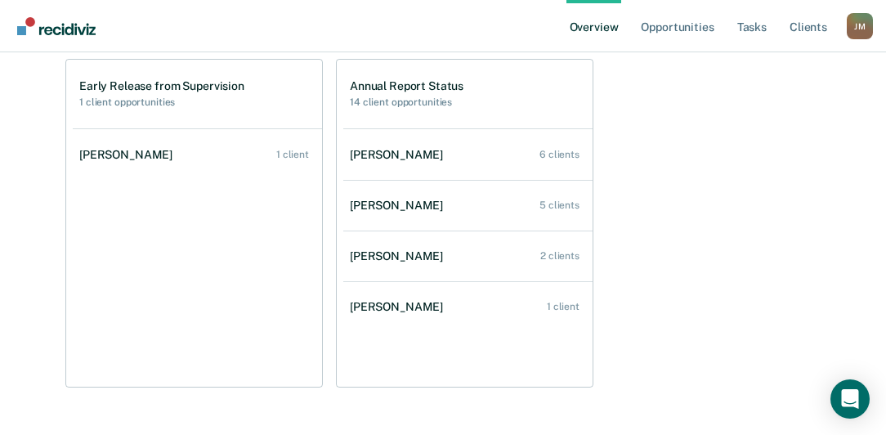
scroll to position [186, 0]
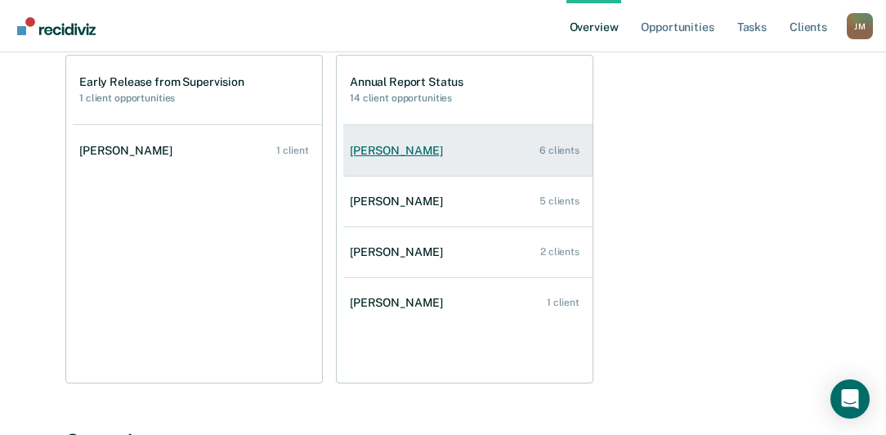
click at [391, 148] on div "[PERSON_NAME]" at bounding box center [400, 151] width 100 height 14
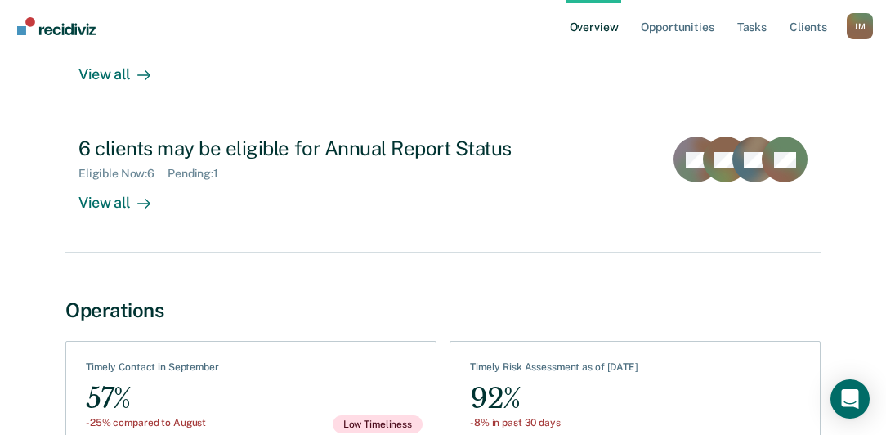
scroll to position [222, 0]
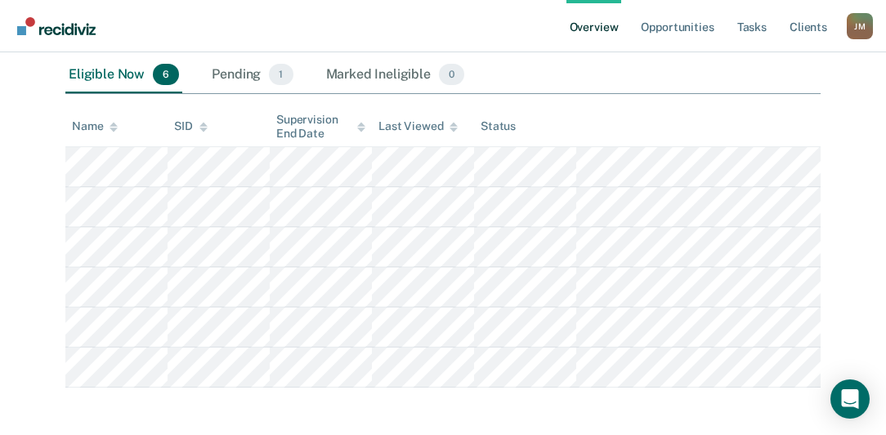
scroll to position [195, 0]
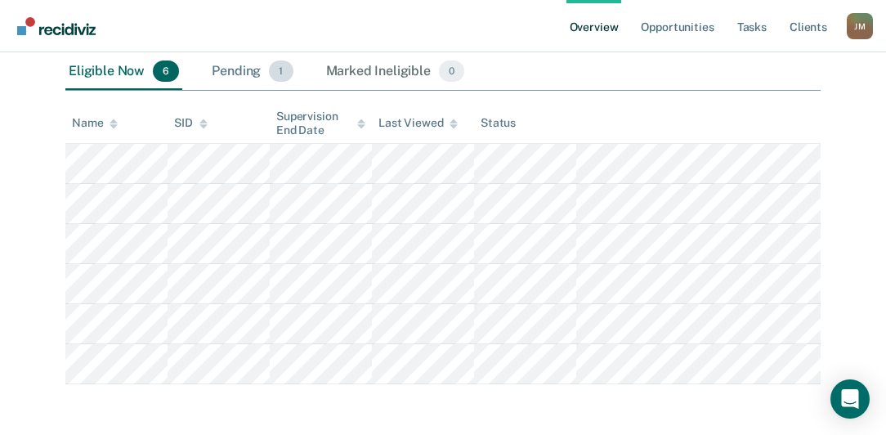
click at [242, 72] on div "Pending 1" at bounding box center [251, 72] width 87 height 36
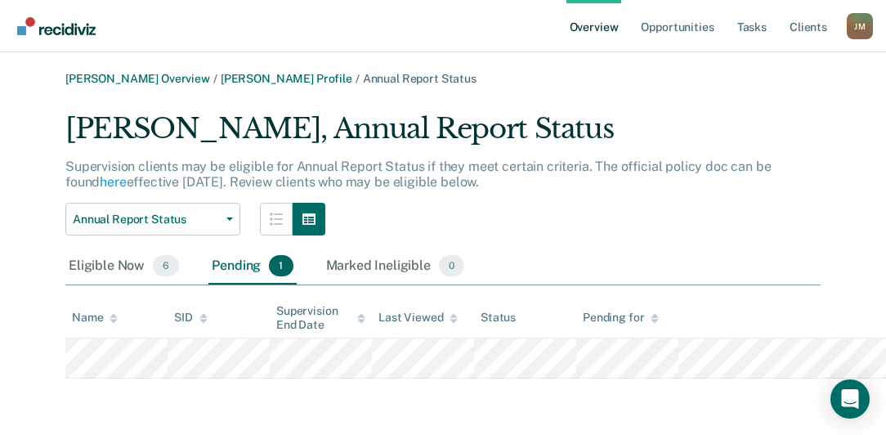
scroll to position [0, 0]
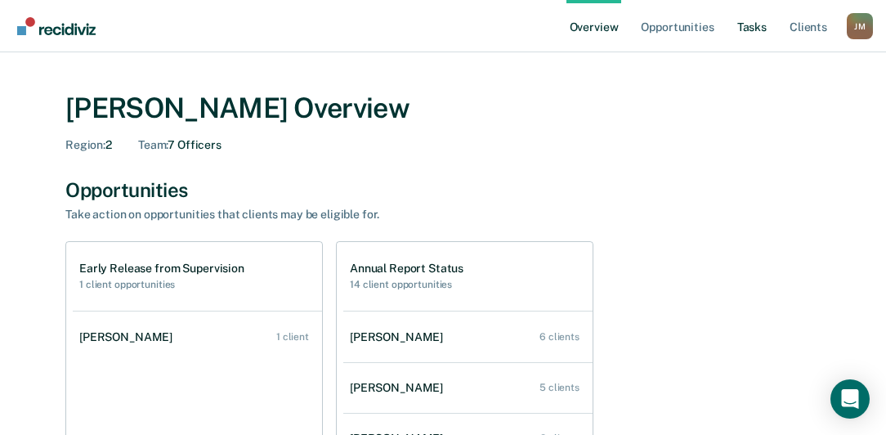
click at [744, 26] on link "Tasks" at bounding box center [752, 26] width 36 height 52
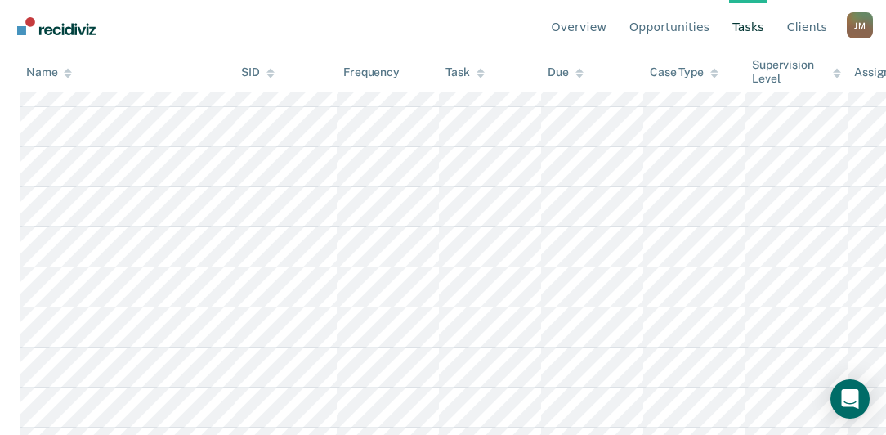
scroll to position [2195, 0]
click at [688, 29] on link "Opportunities" at bounding box center [669, 26] width 87 height 52
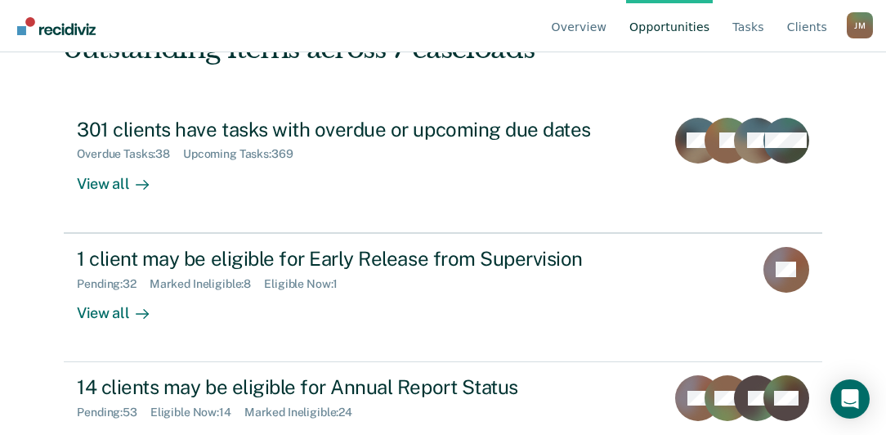
scroll to position [186, 0]
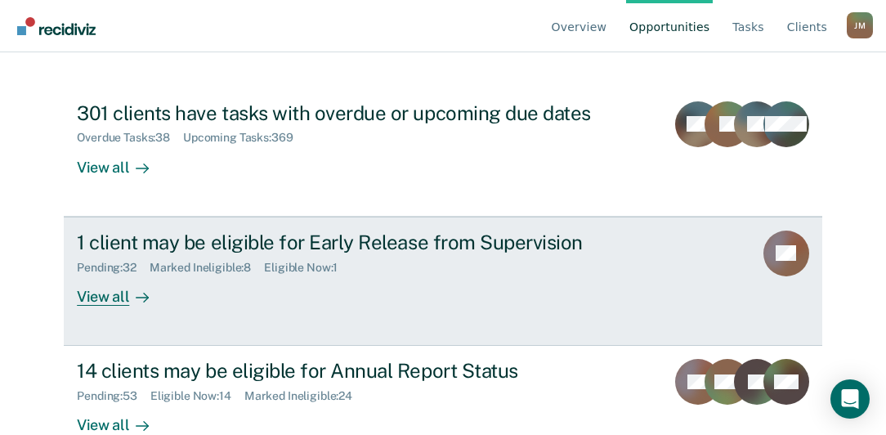
click at [93, 293] on div "View all" at bounding box center [123, 290] width 92 height 32
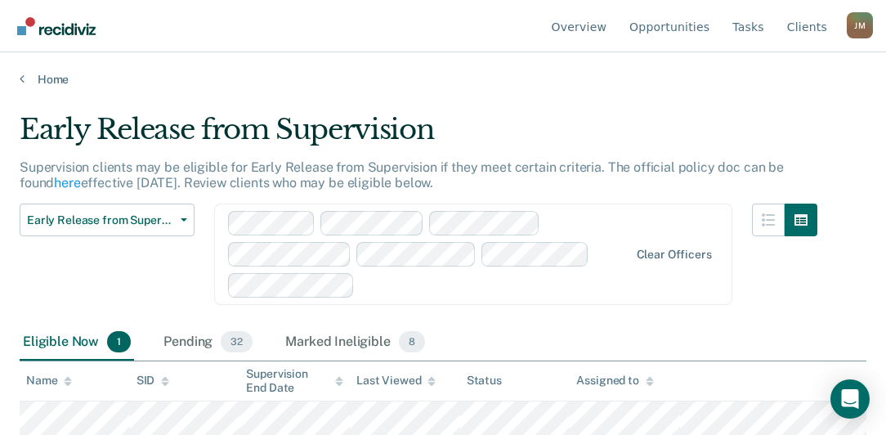
scroll to position [4, 0]
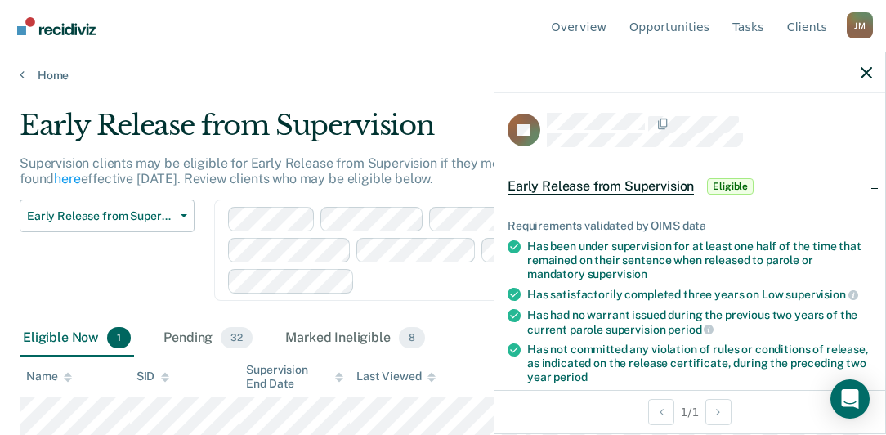
click at [458, 327] on div "Eligible Now 1 Pending 32 Marked Ineligible 8" at bounding box center [443, 338] width 847 height 37
click at [865, 70] on icon "button" at bounding box center [866, 72] width 11 height 11
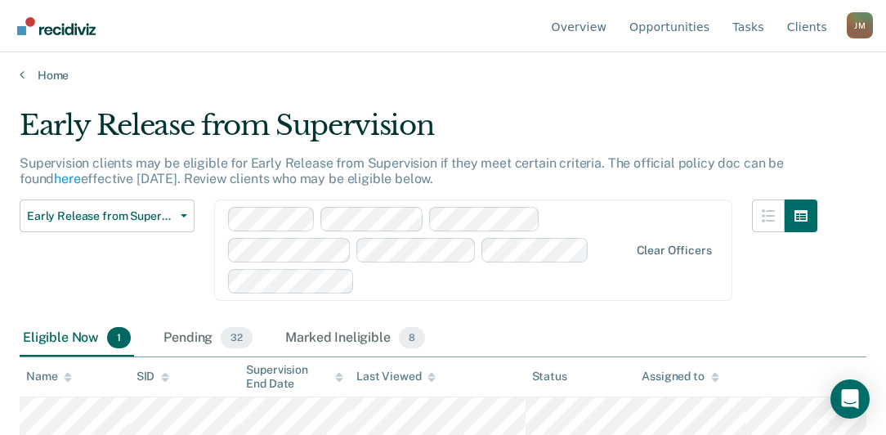
click at [494, 312] on div "Early Release from Supervision Early Release from Supervision Annual Report Sta…" at bounding box center [419, 259] width 798 height 121
click at [170, 289] on div "Early Release from Supervision Early Release from Supervision Annual Report Sta…" at bounding box center [107, 259] width 175 height 121
click at [69, 329] on div "Eligible Now 1" at bounding box center [77, 338] width 114 height 36
click at [69, 341] on div "Eligible Now 1" at bounding box center [77, 338] width 114 height 36
